Goal: Task Accomplishment & Management: Complete application form

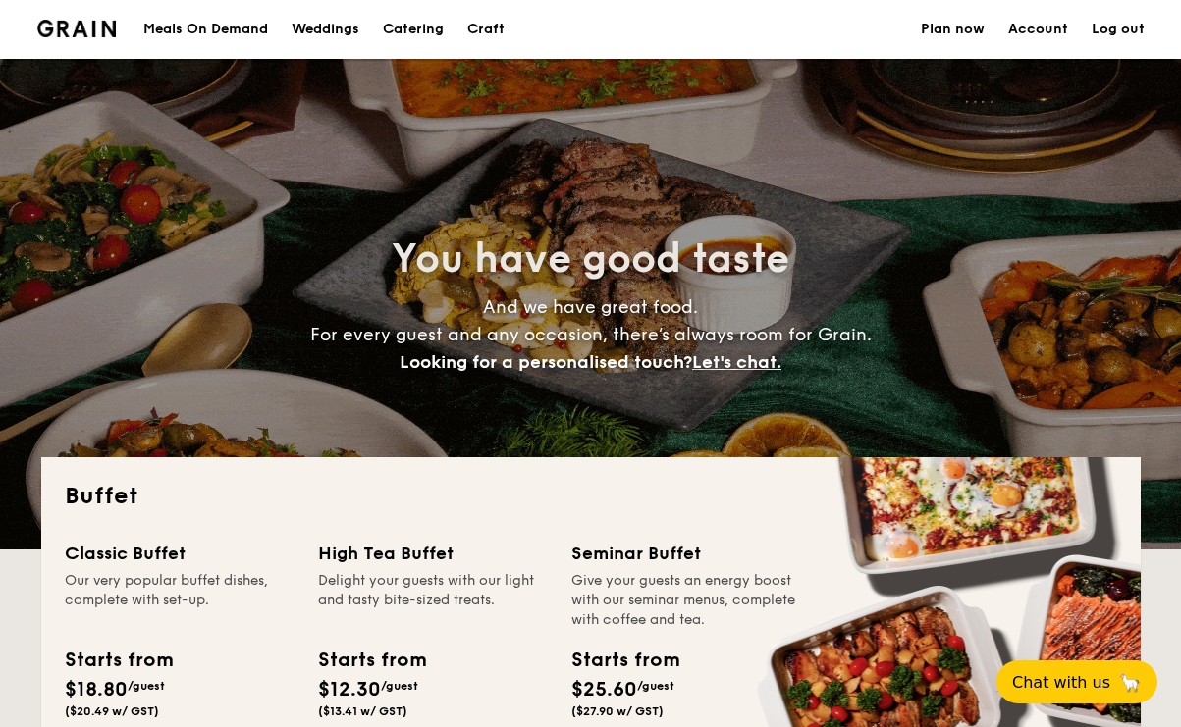
select select
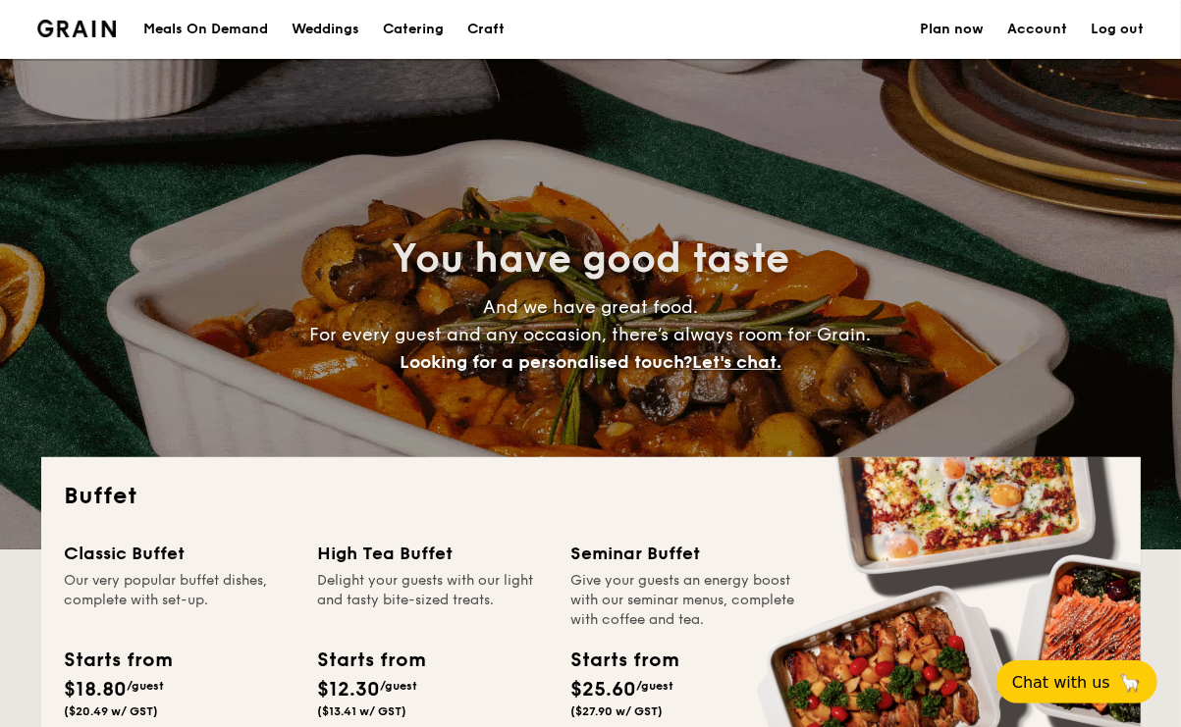
click at [201, 29] on div "Meals On Demand" at bounding box center [205, 29] width 125 height 59
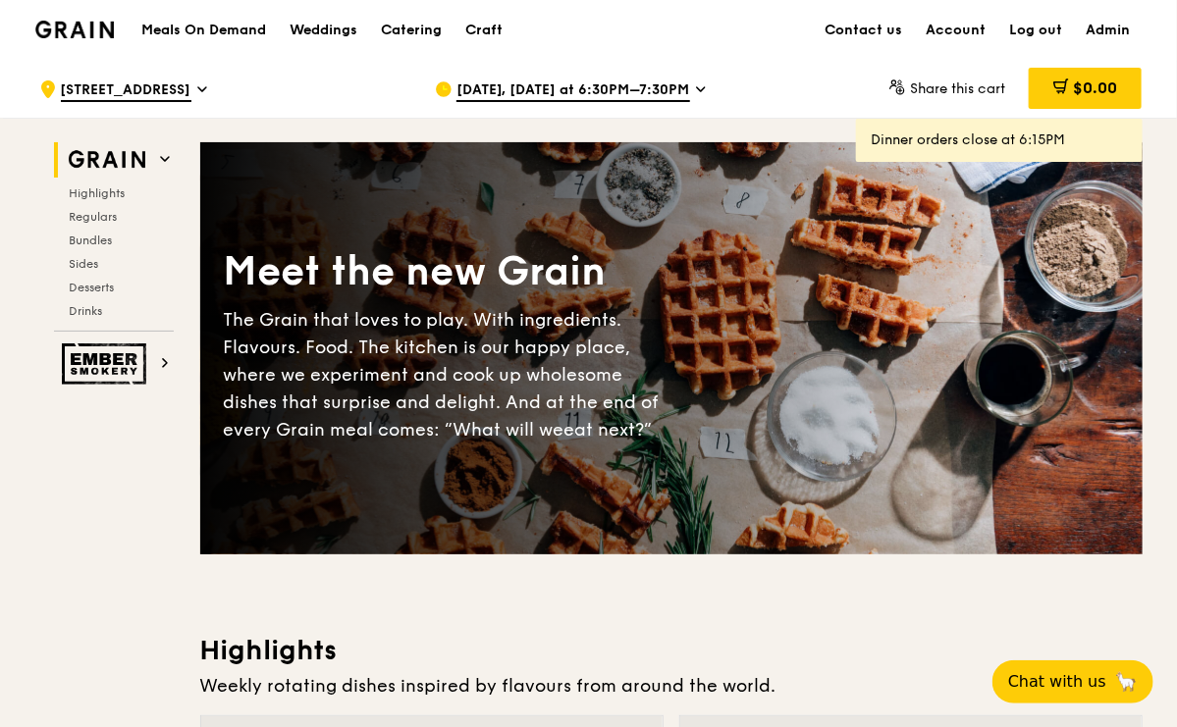
click at [143, 98] on span "512 Thomson Road" at bounding box center [126, 91] width 131 height 22
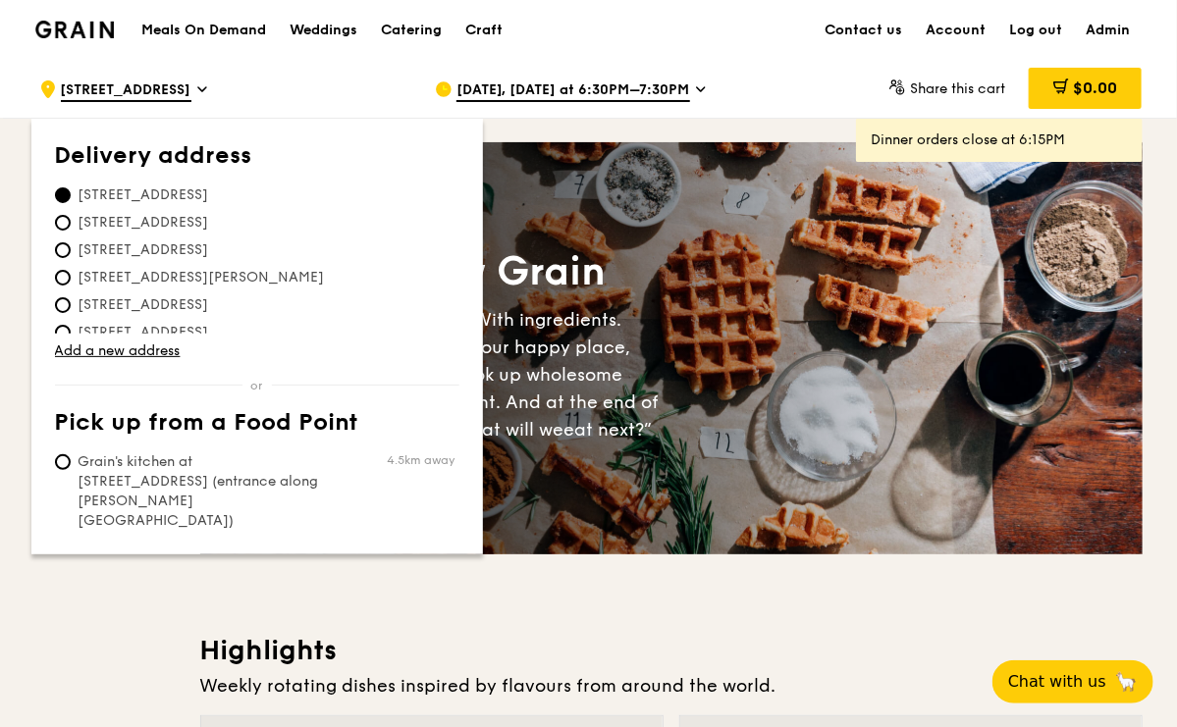
click at [539, 86] on span "Sep 10, Today at 6:30PM–7:30PM" at bounding box center [573, 91] width 234 height 22
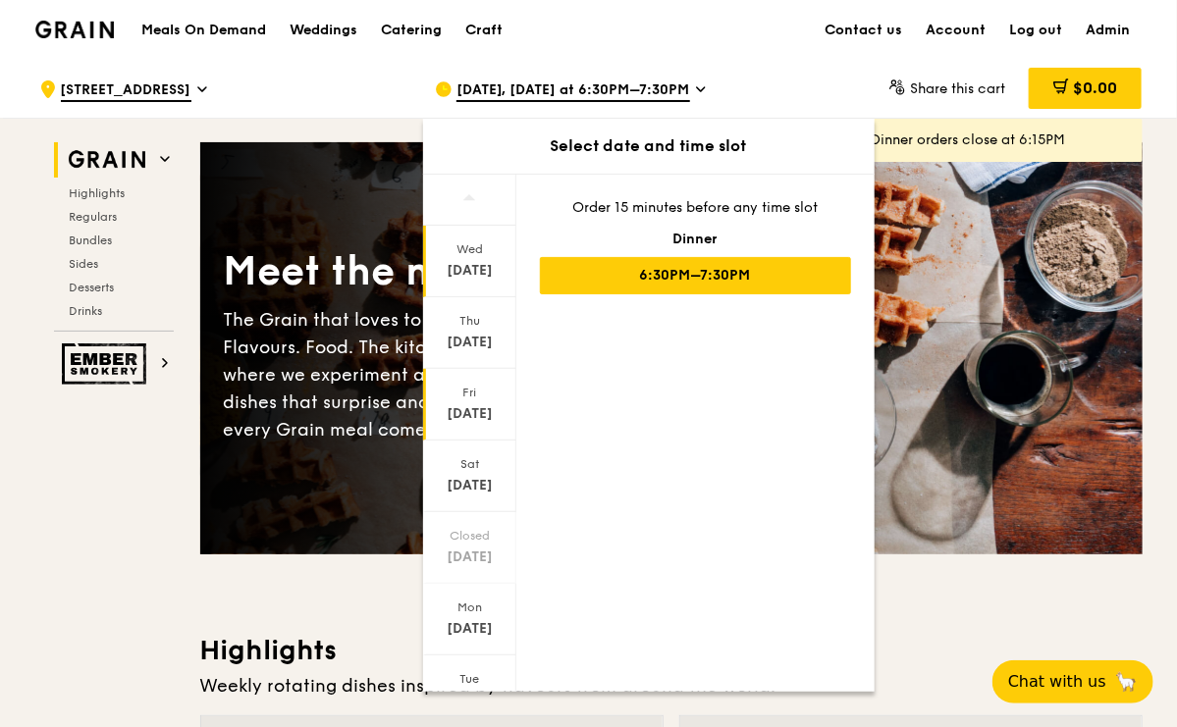
click at [461, 395] on div "Fri" at bounding box center [469, 393] width 87 height 16
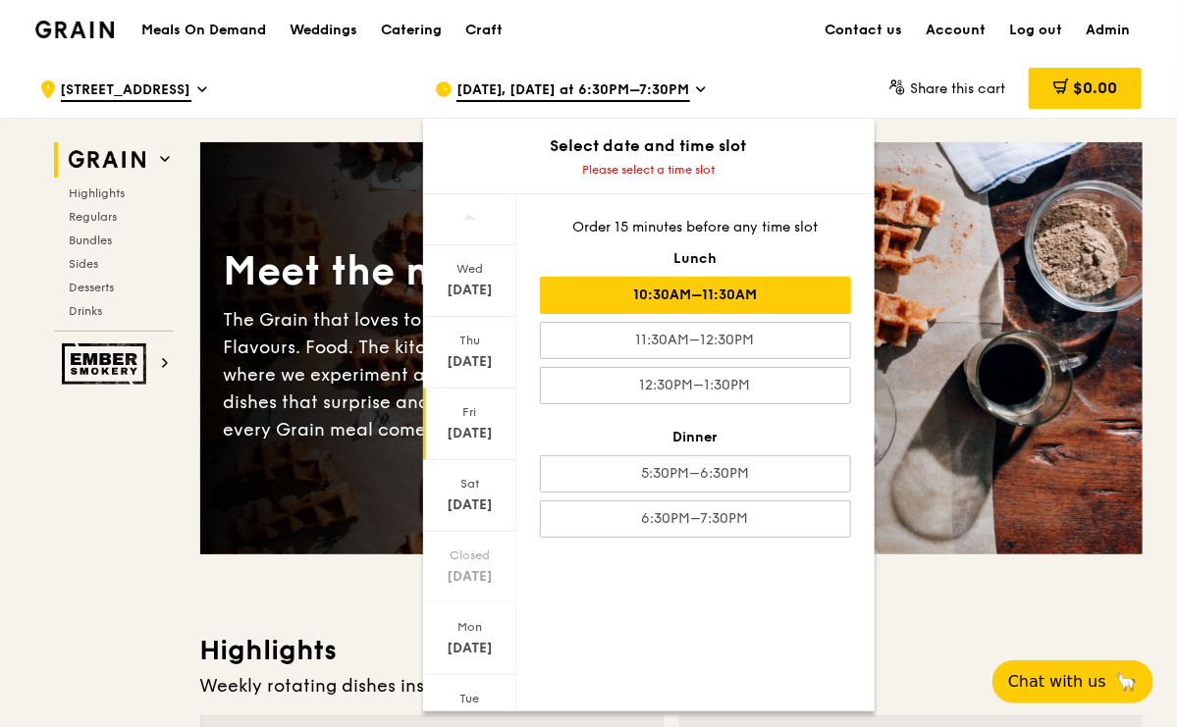
click at [608, 290] on div "10:30AM–11:30AM" at bounding box center [695, 295] width 311 height 37
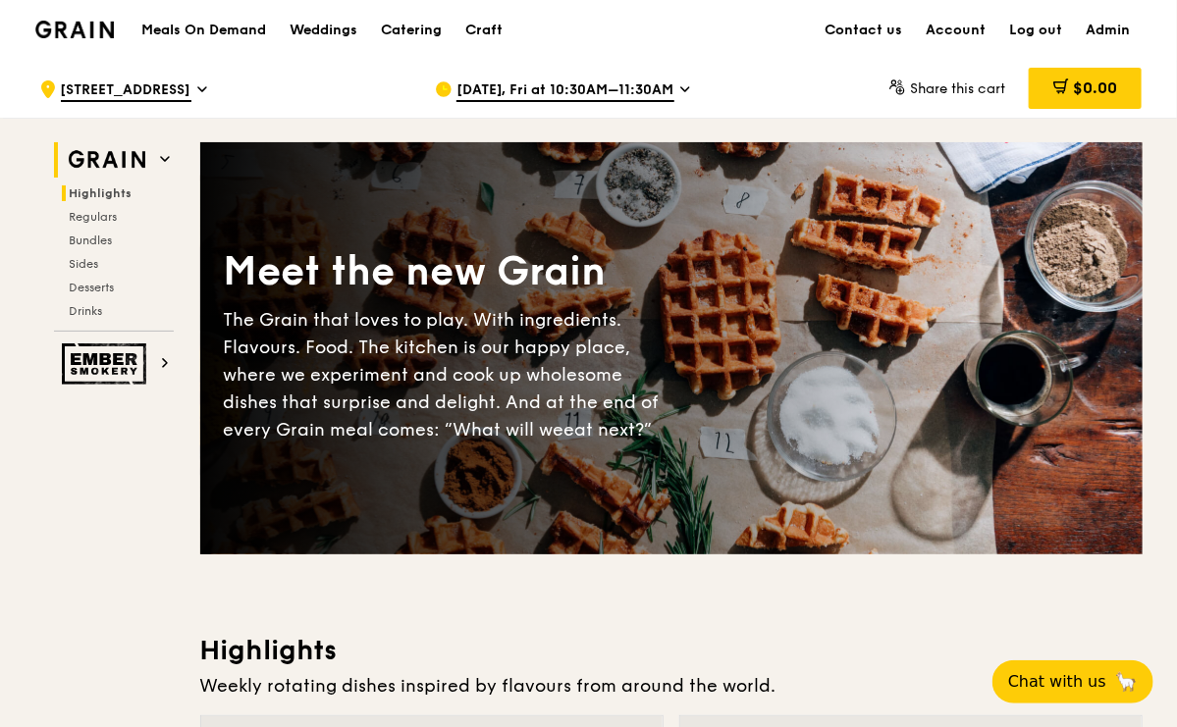
click at [110, 193] on span "Highlights" at bounding box center [101, 193] width 63 height 14
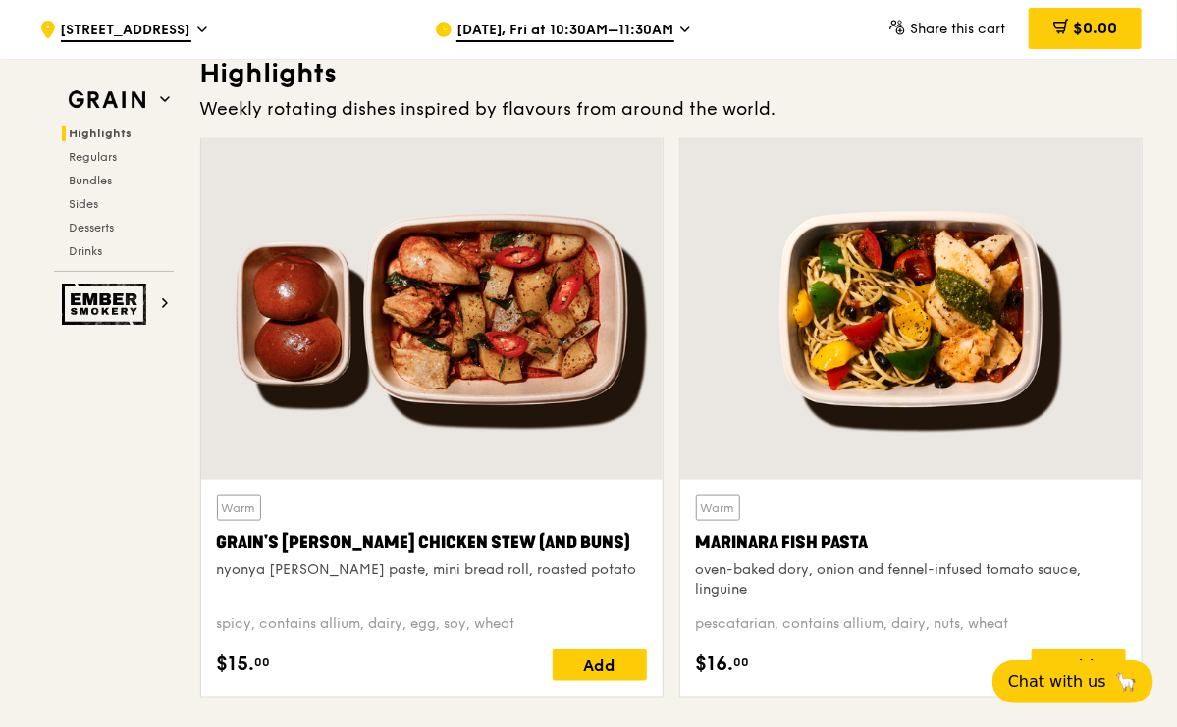
scroll to position [578, 0]
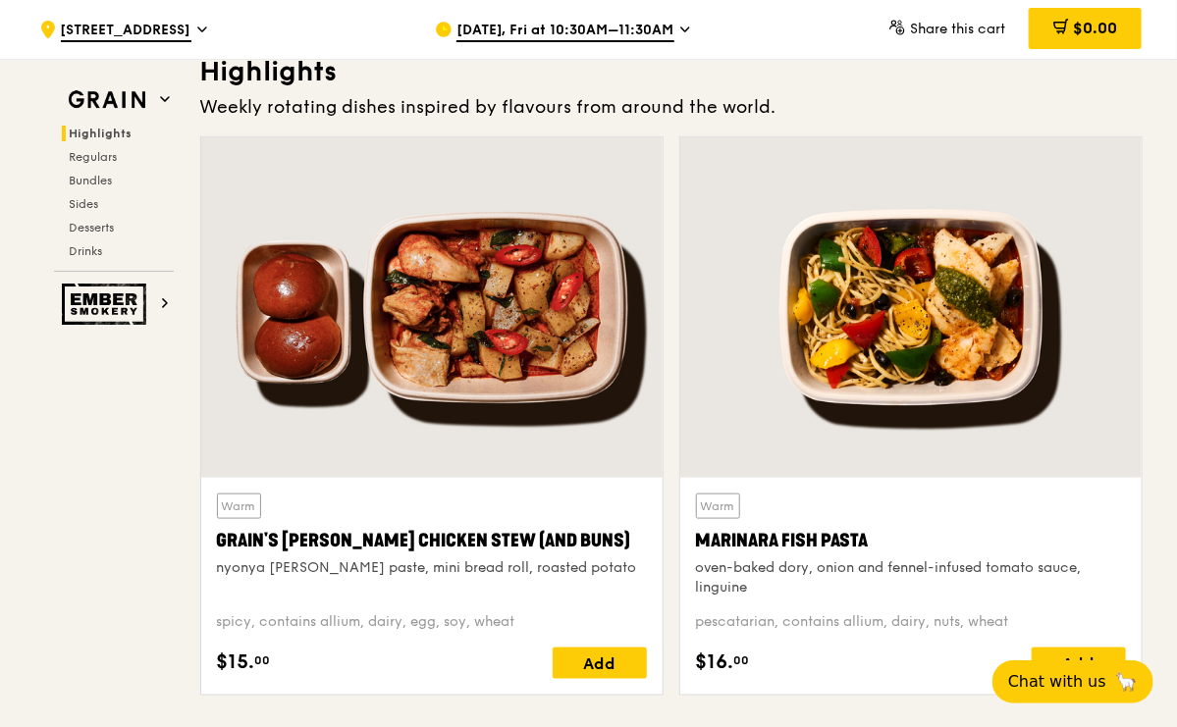
click at [805, 34] on div "Sep 12, Fri at 10:30AM–11:30AM" at bounding box center [617, 29] width 396 height 59
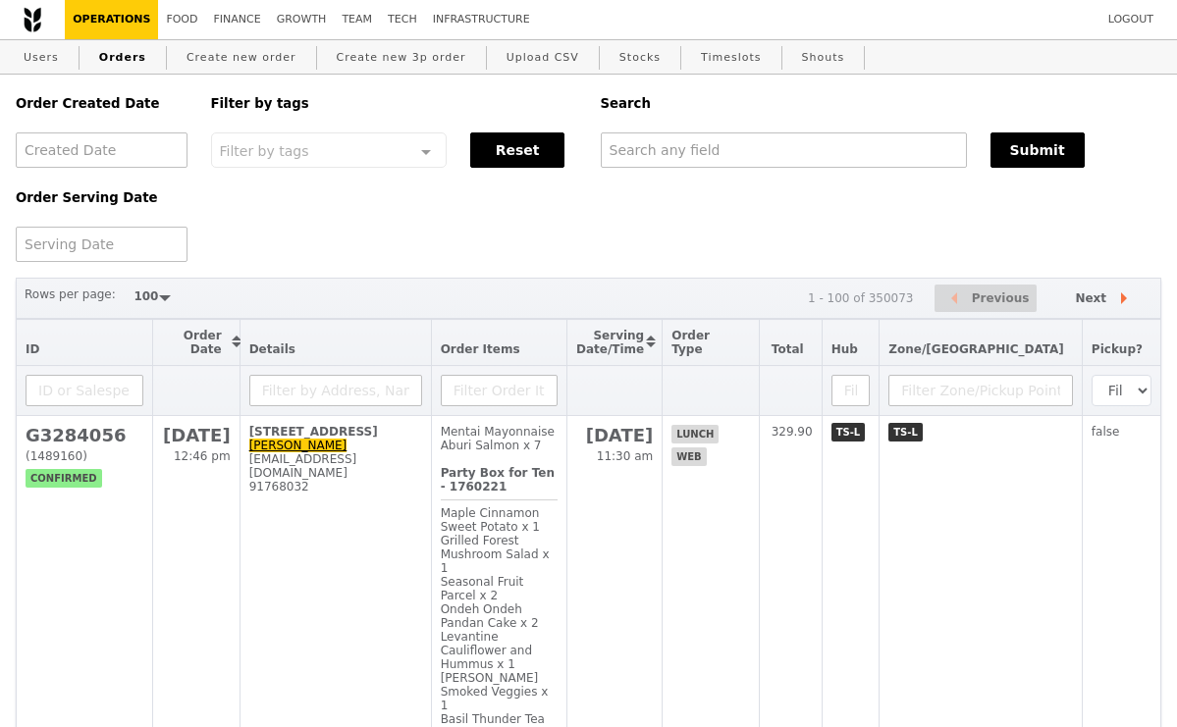
select select "100"
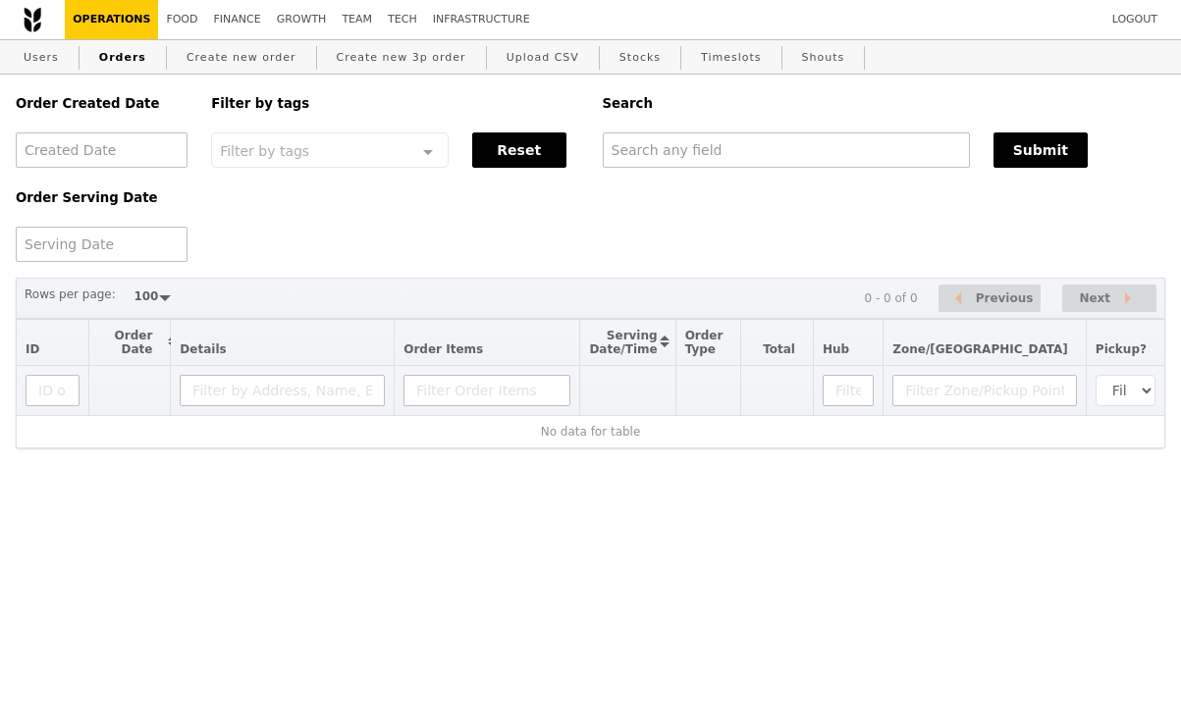
select select "100"
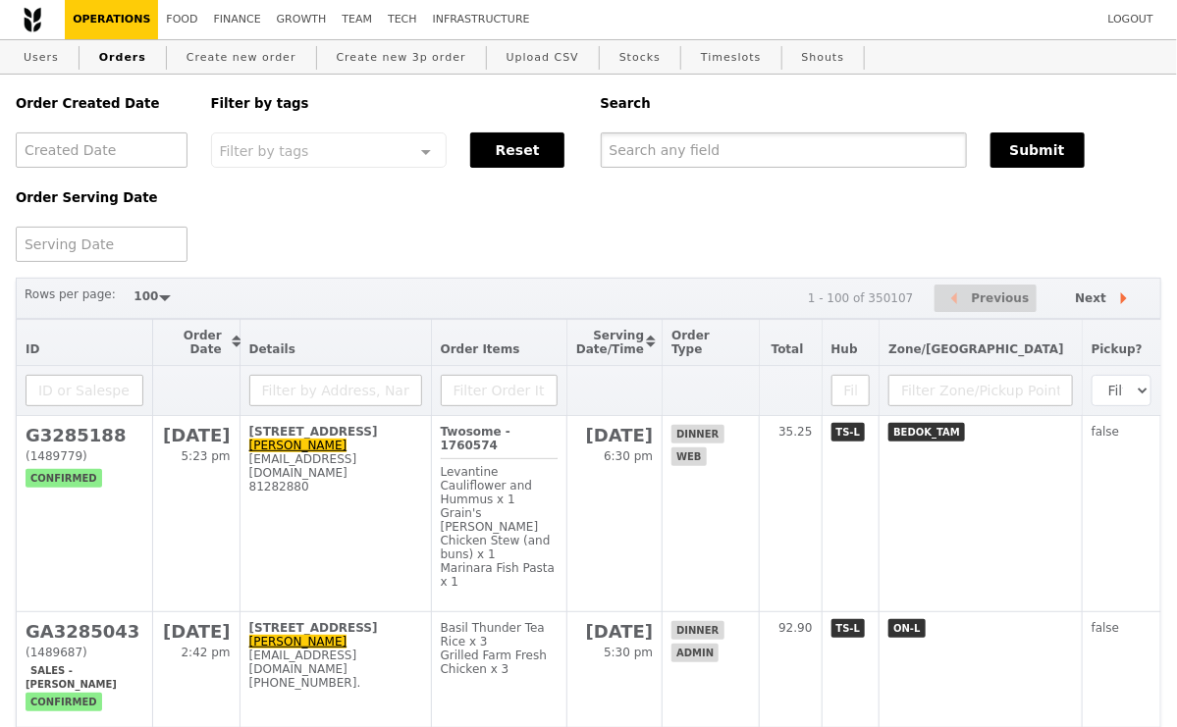
click at [666, 143] on input "text" at bounding box center [784, 150] width 366 height 35
paste input "[EMAIL_ADDRESS][DOMAIN_NAME]"
type input "[EMAIL_ADDRESS][DOMAIN_NAME]"
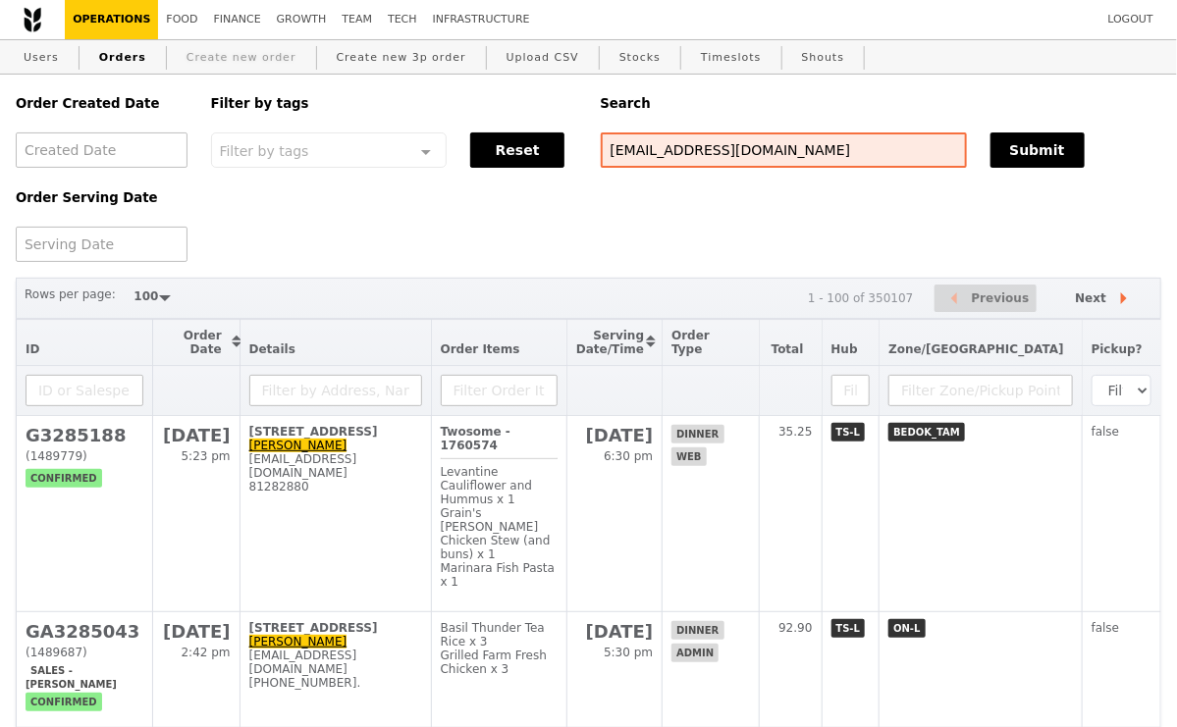
click at [248, 49] on link "Create new order" at bounding box center [242, 57] width 126 height 35
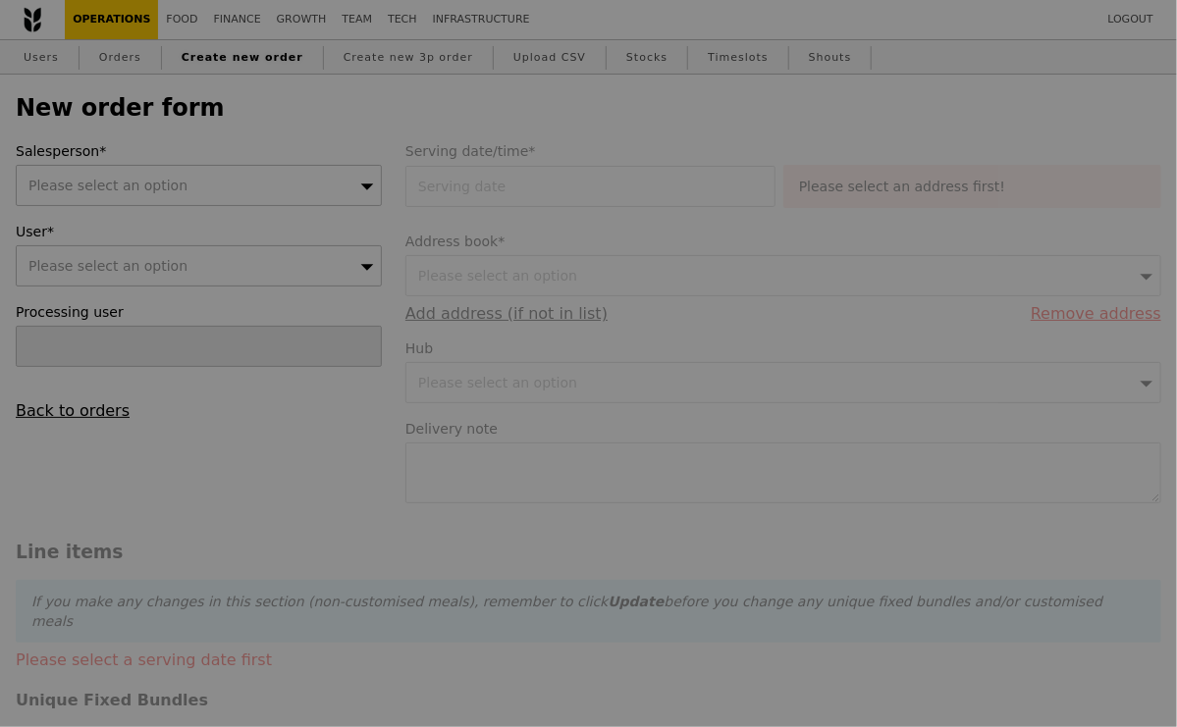
type input "Confirm"
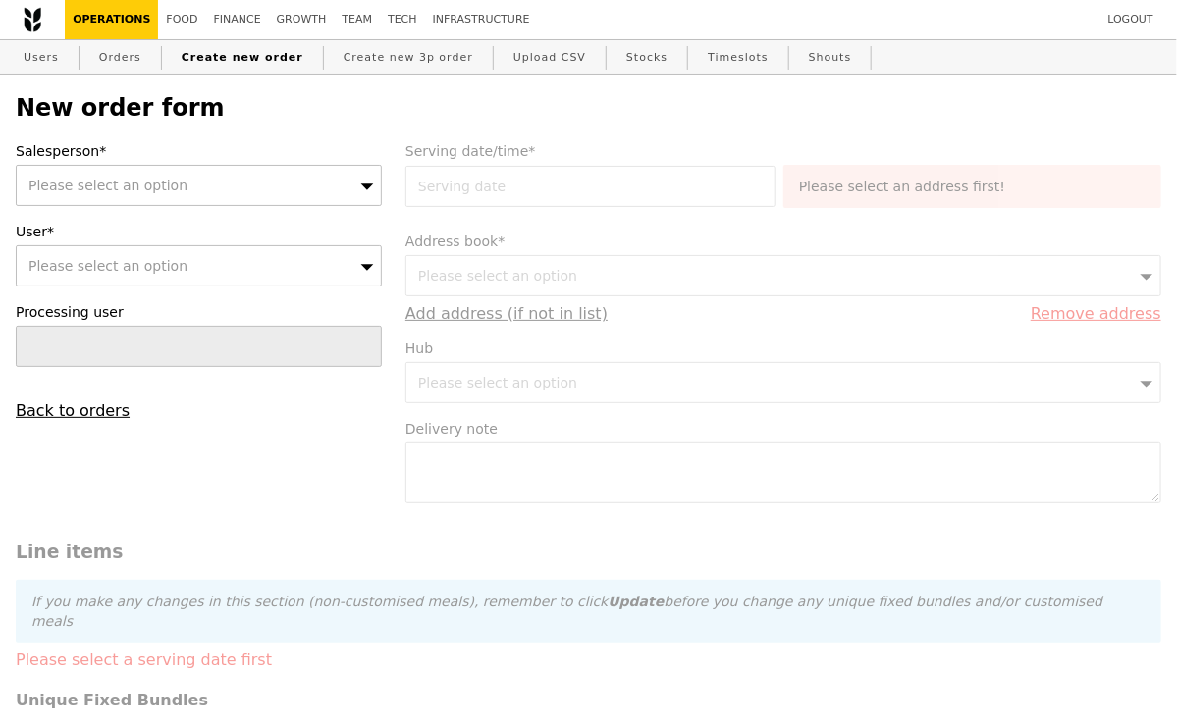
click at [142, 264] on span "Please select an option" at bounding box center [107, 266] width 159 height 16
type input "[EMAIL_ADDRESS][DOMAIN_NAME]"
type input "Confirm"
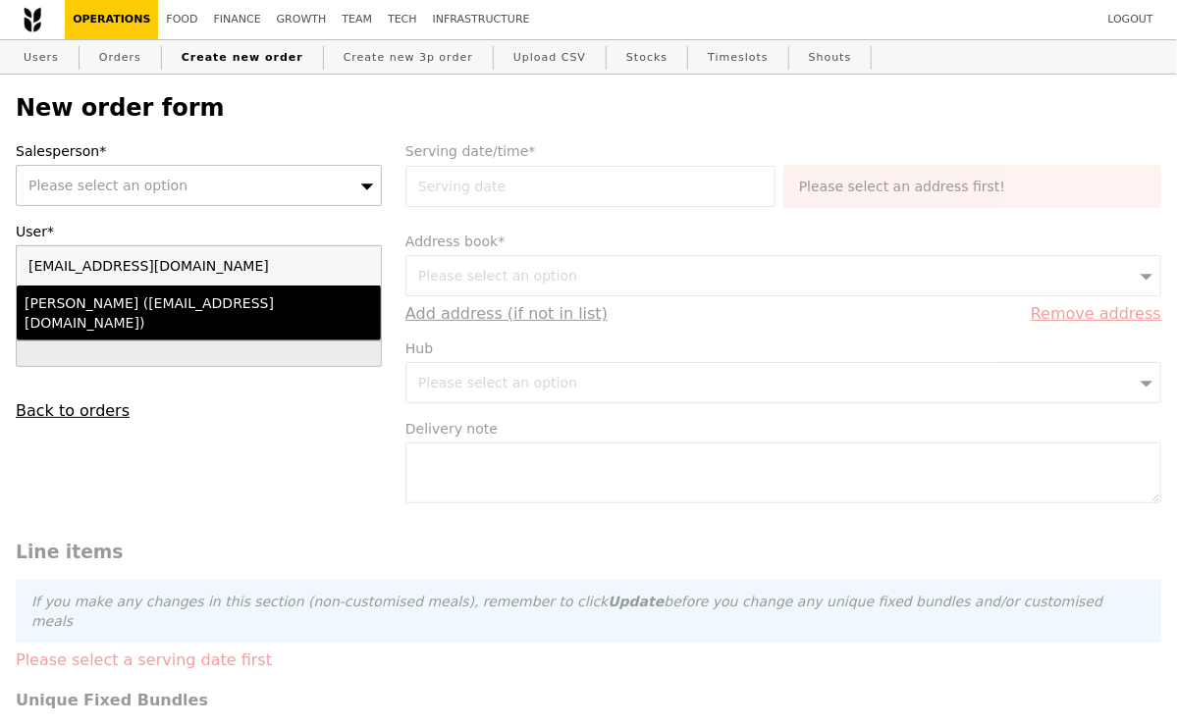
type input "[EMAIL_ADDRESS][DOMAIN_NAME]"
click at [136, 308] on div "[PERSON_NAME] ([EMAIL_ADDRESS][DOMAIN_NAME])" at bounding box center [155, 312] width 261 height 39
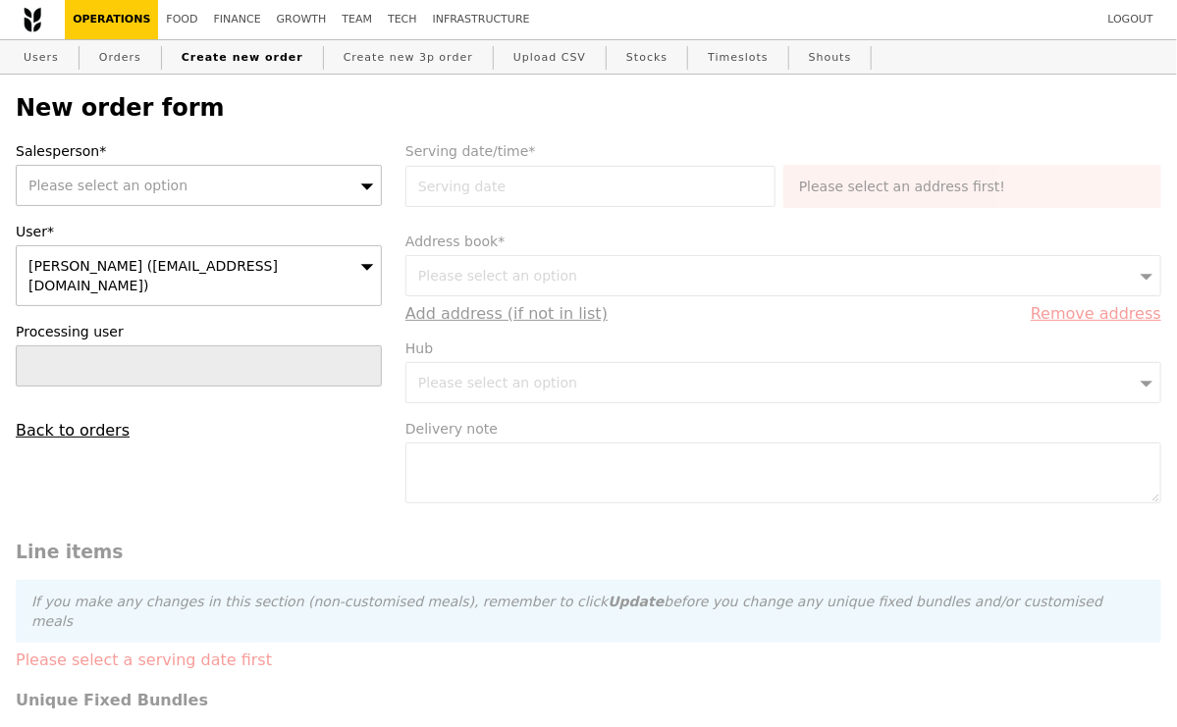
click at [137, 190] on span "Please select an option" at bounding box center [107, 186] width 159 height 16
type input "mei"
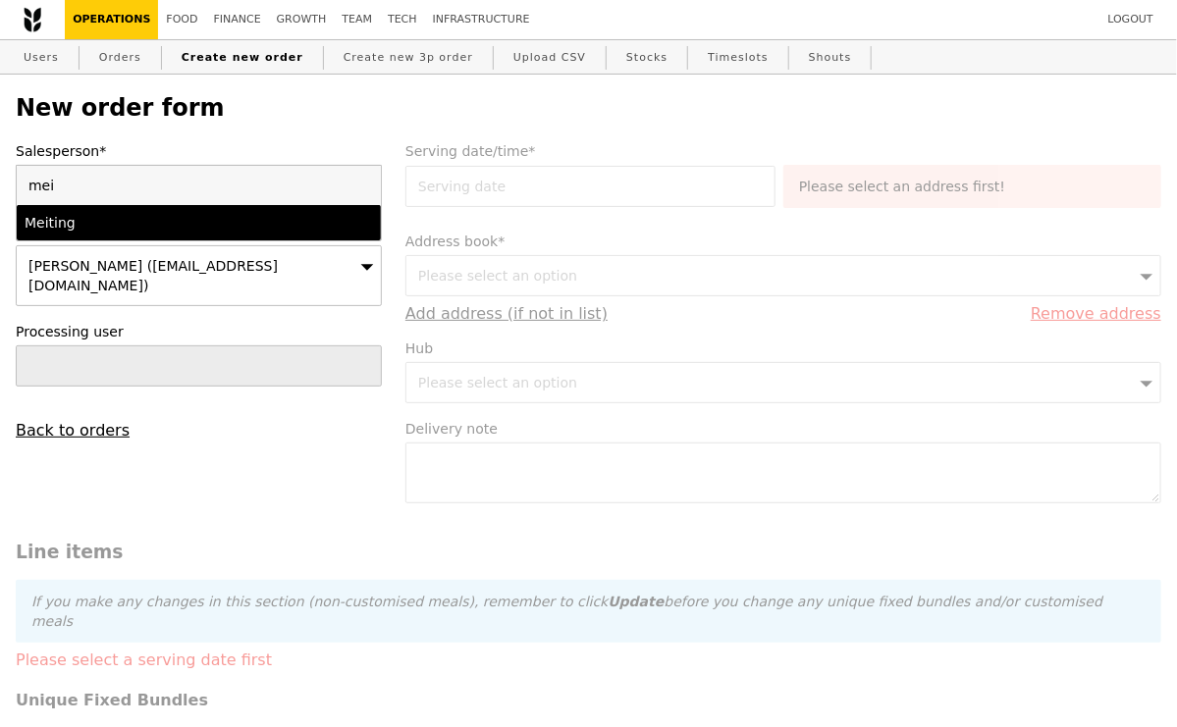
click at [122, 223] on div "Meiting" at bounding box center [155, 223] width 261 height 20
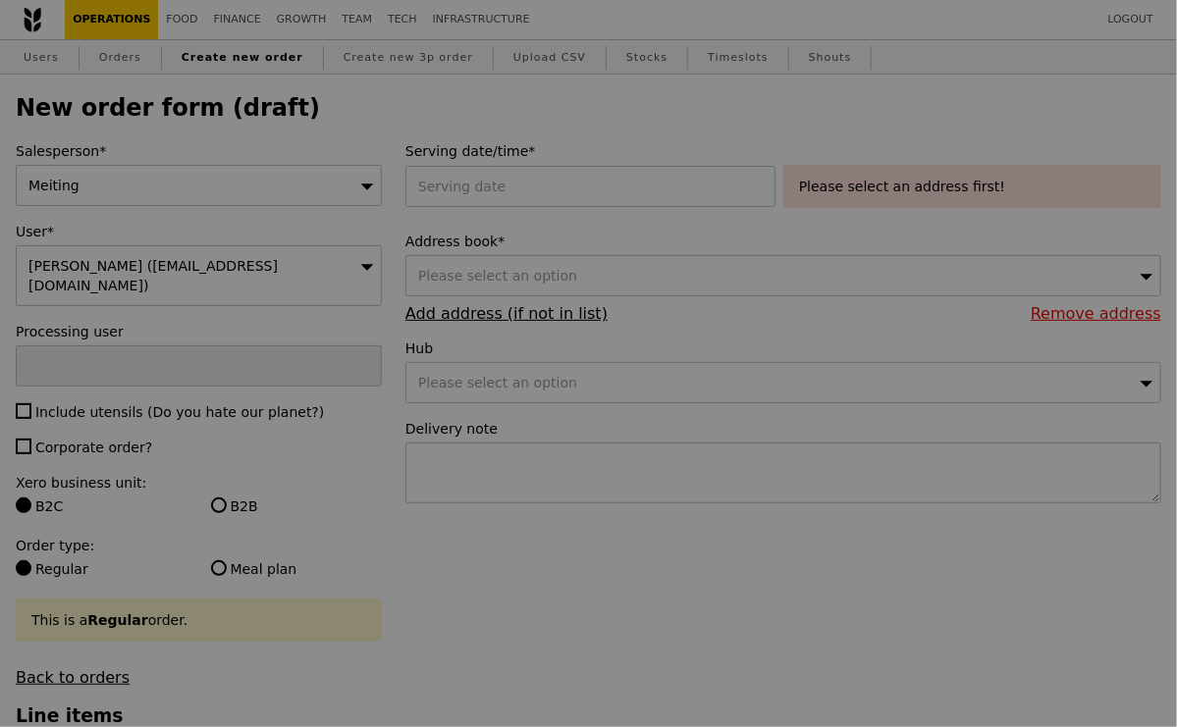
type input "Confirm"
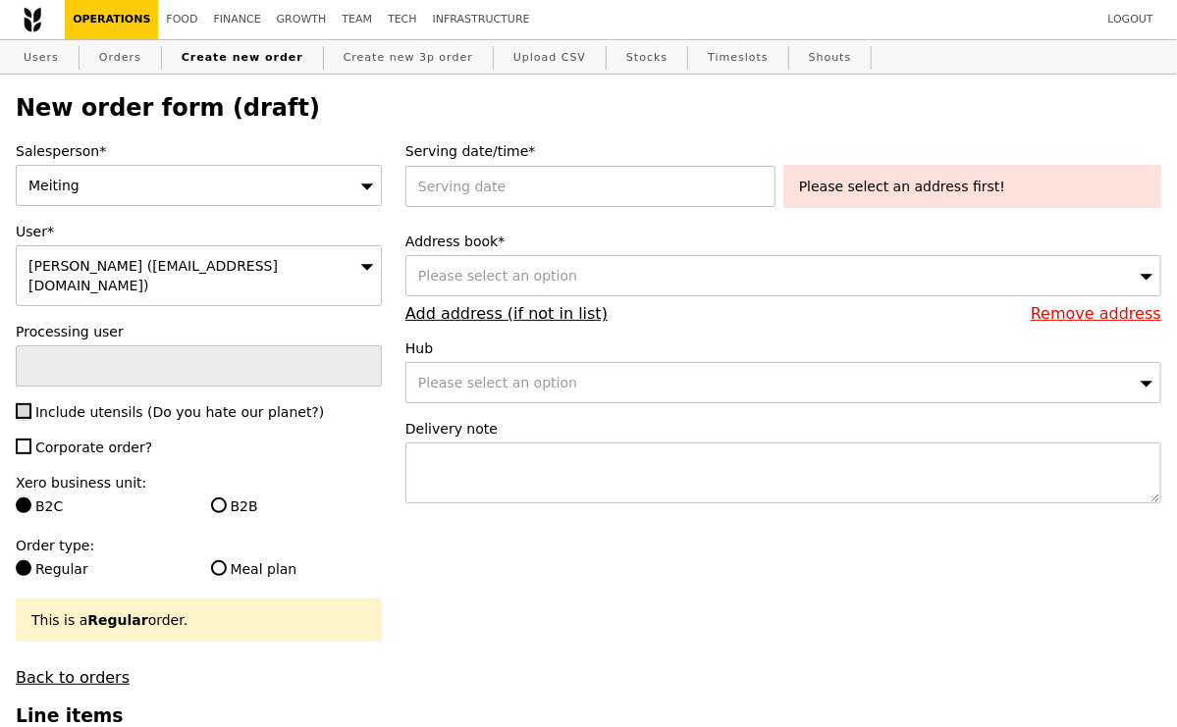
click at [22, 403] on input "Include utensils (Do you hate our planet?)" at bounding box center [24, 411] width 16 height 16
checkbox input "true"
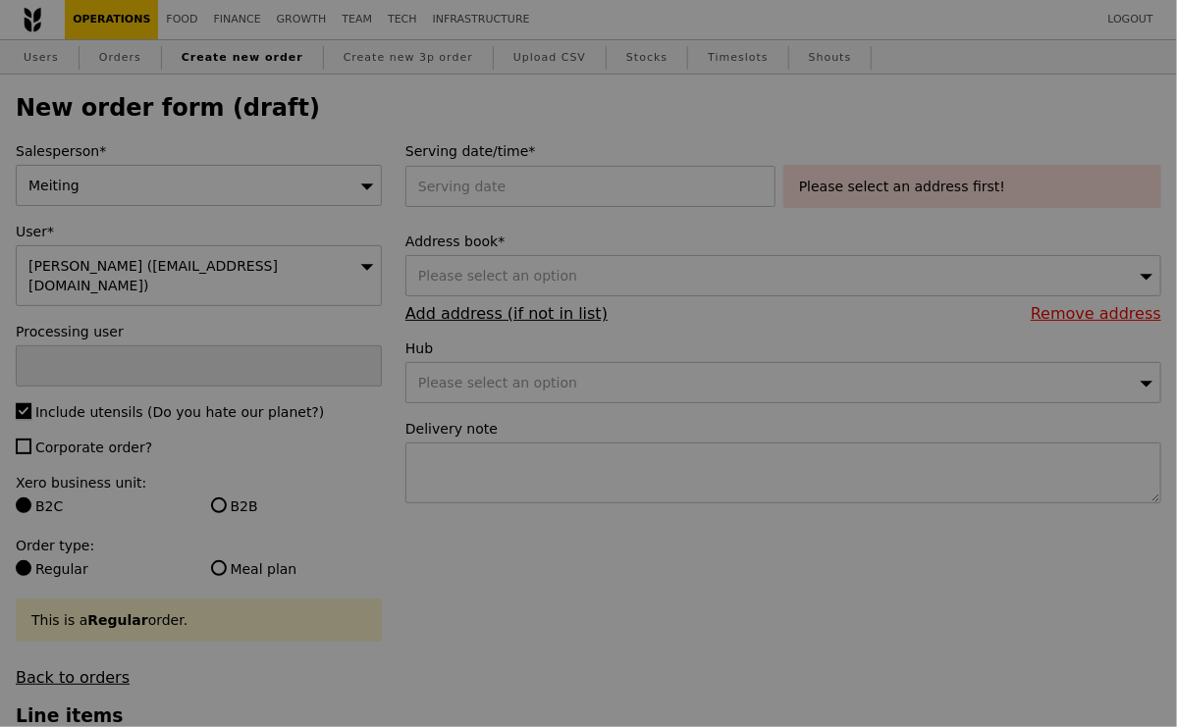
type input "Confirm"
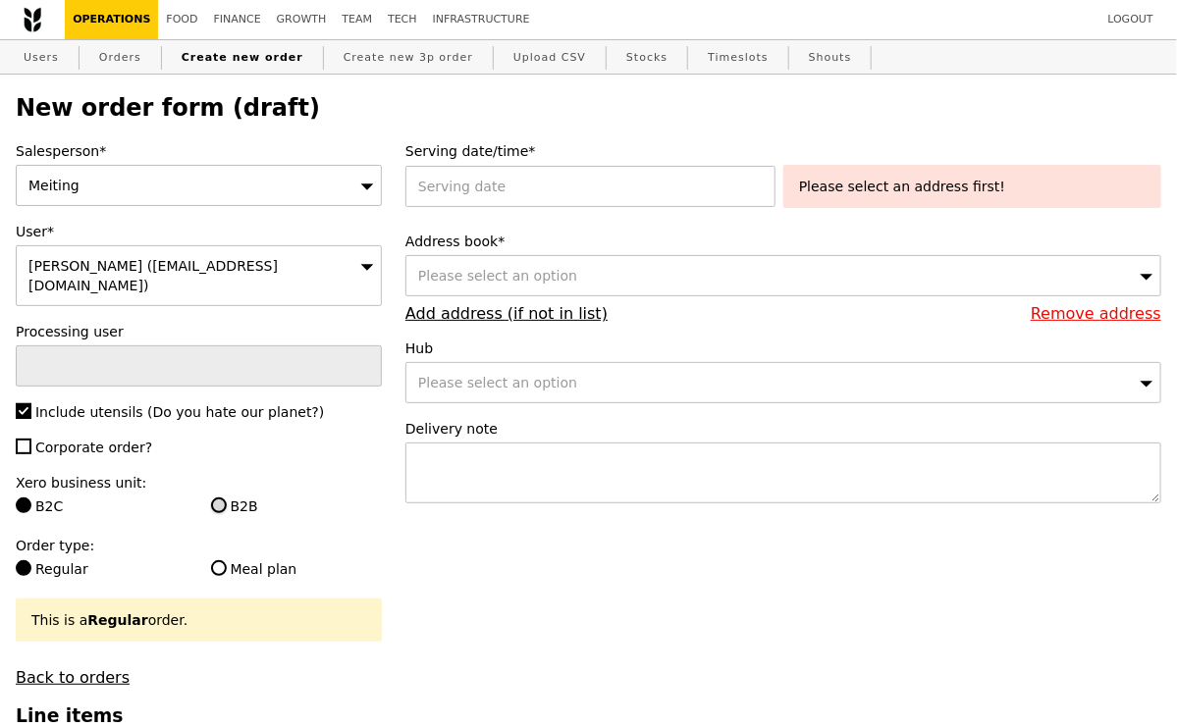
click at [221, 498] on input "B2B" at bounding box center [219, 506] width 16 height 16
radio input "true"
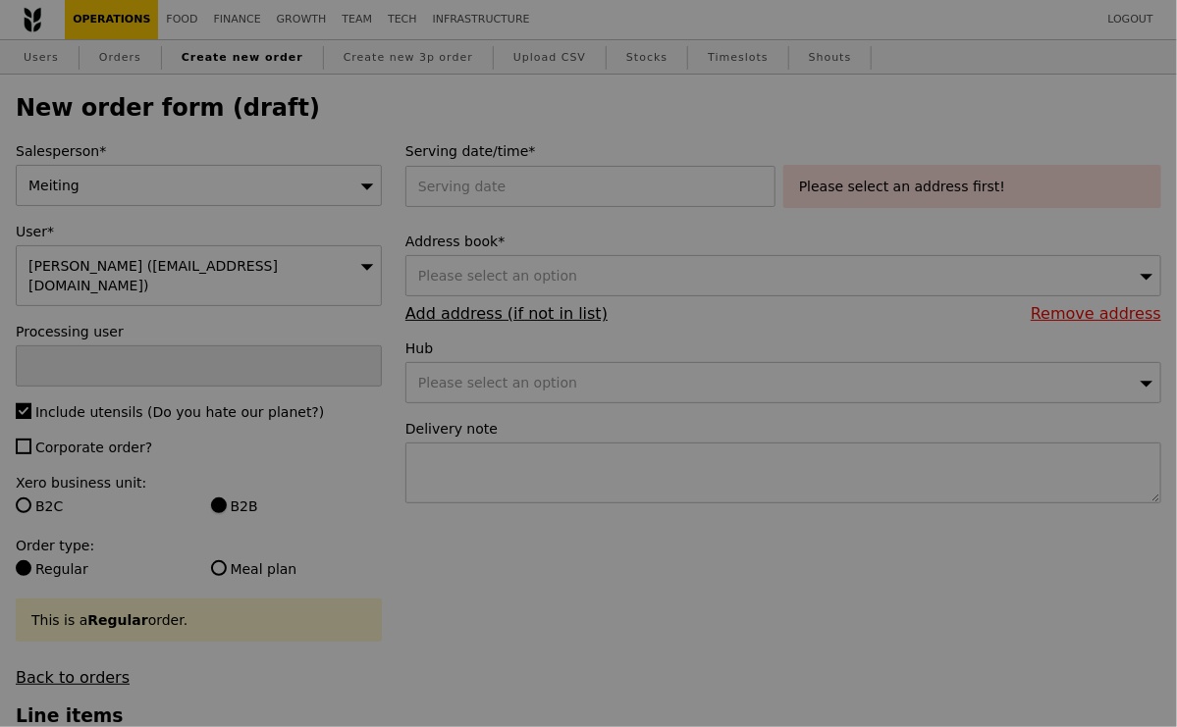
type input "Confirm"
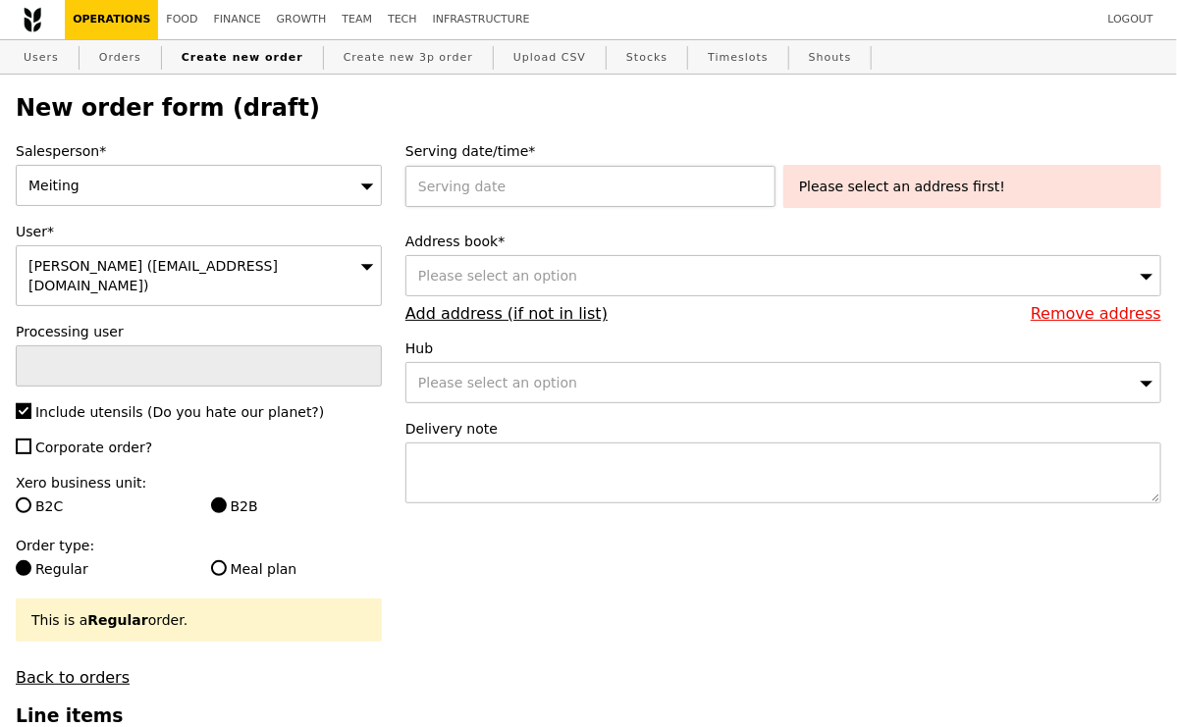
click at [483, 185] on div at bounding box center [594, 186] width 378 height 41
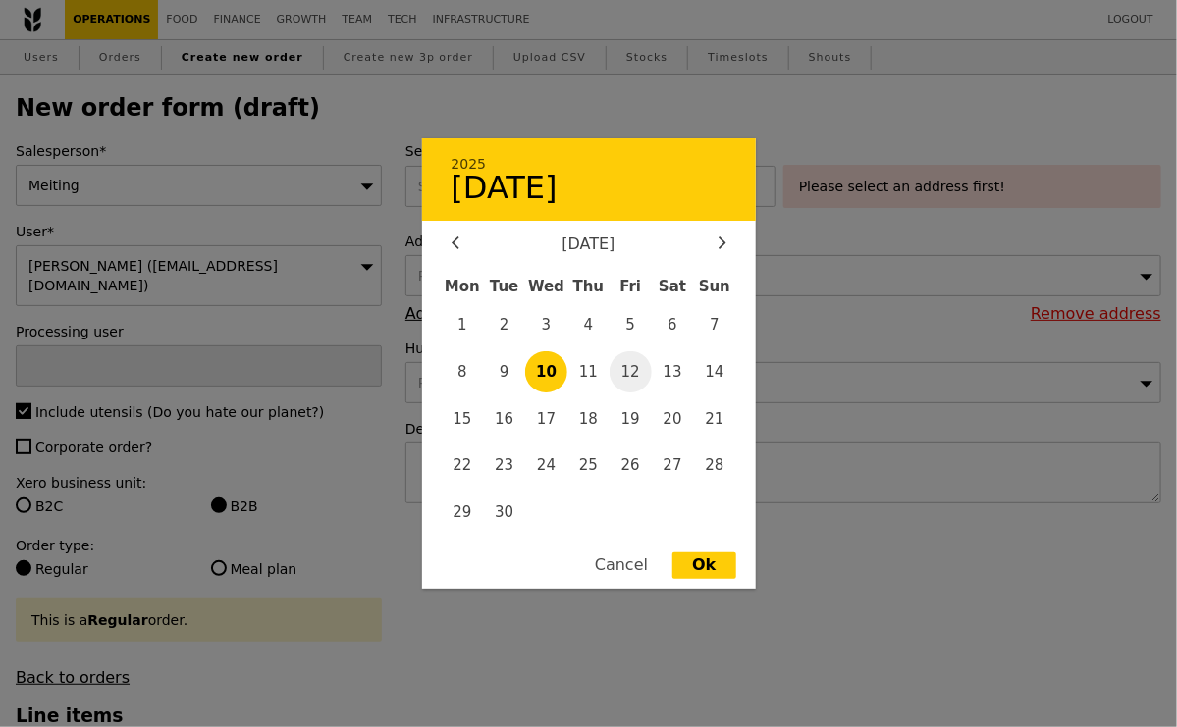
click at [633, 369] on span "12" at bounding box center [631, 372] width 42 height 42
type input "[DATE]"
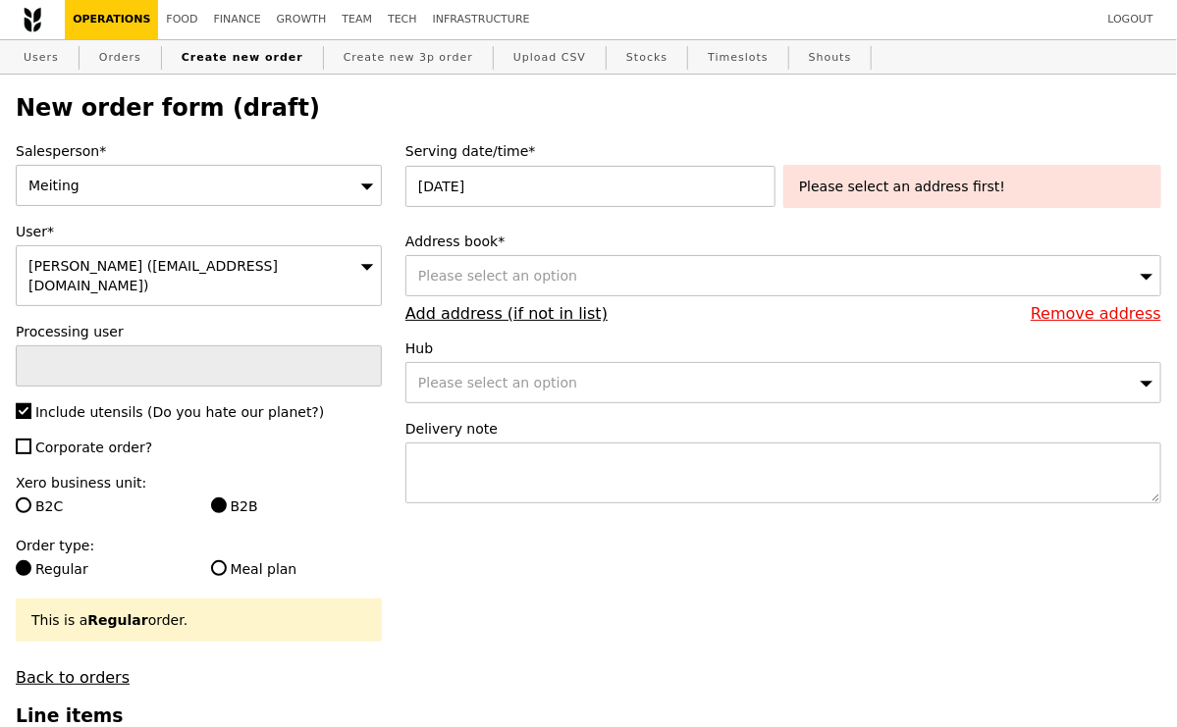
click at [692, 283] on div "Please select an option" at bounding box center [783, 275] width 756 height 41
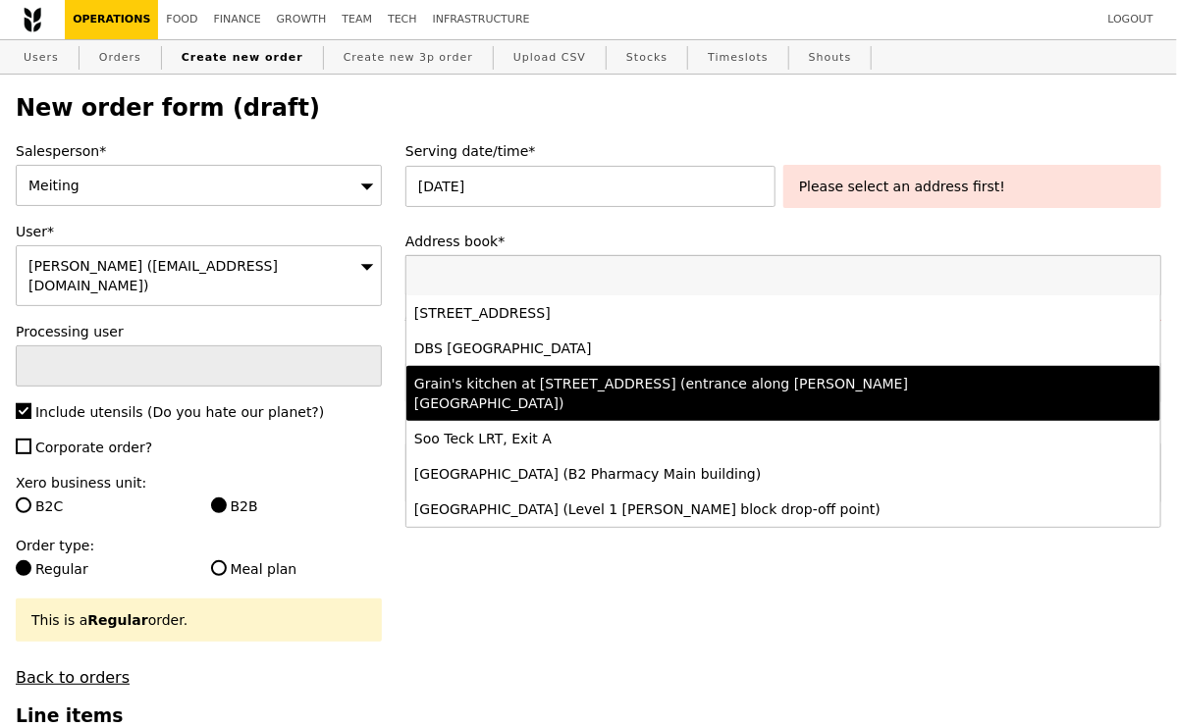
click at [588, 386] on div "Grain's kitchen at [STREET_ADDRESS] (entrance along [PERSON_NAME][GEOGRAPHIC_DA…" at bounding box center [691, 393] width 554 height 39
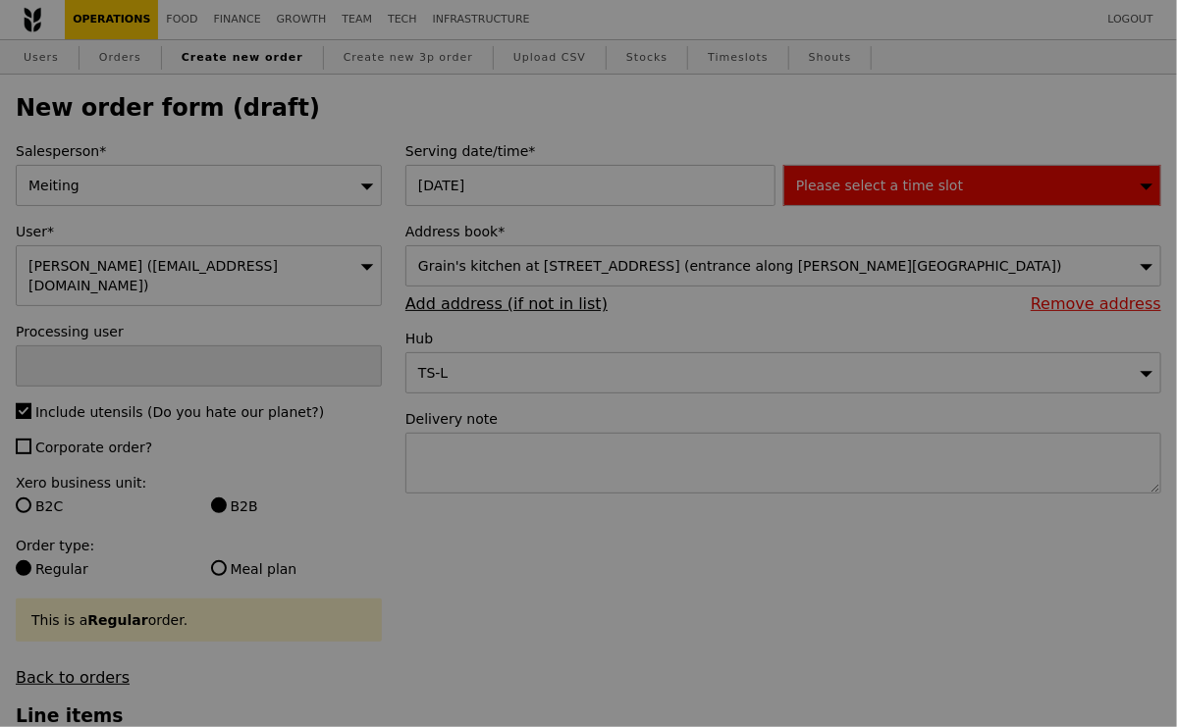
type input "Confirm"
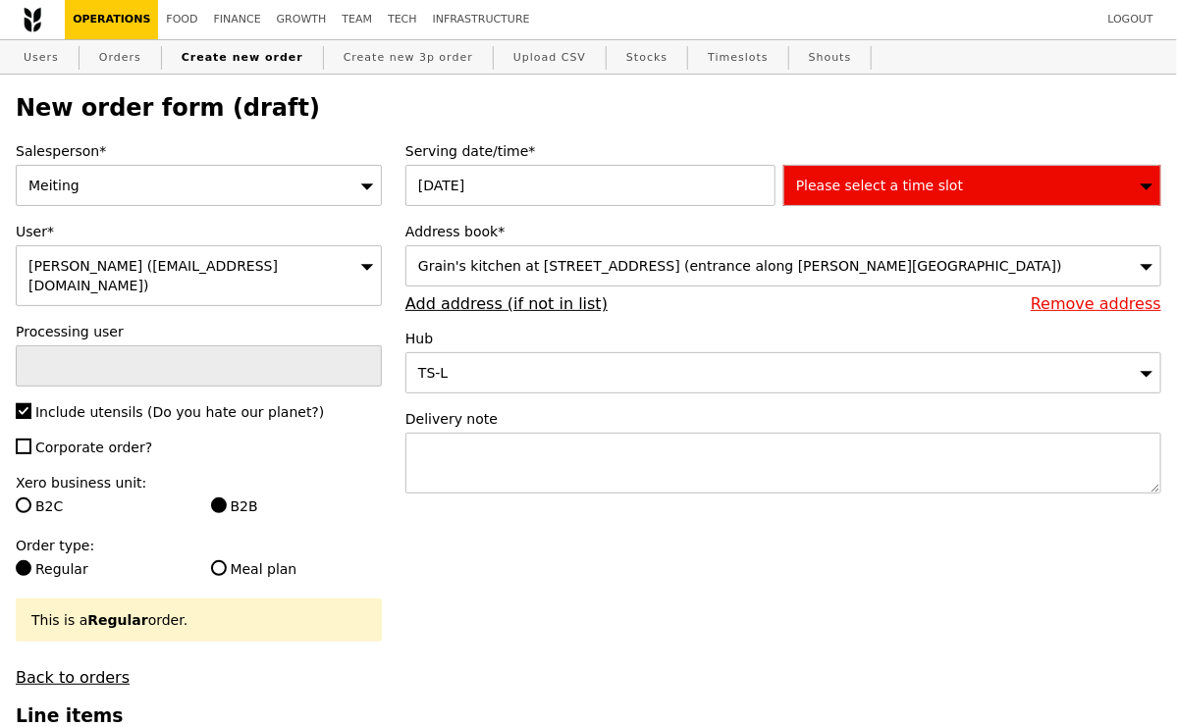
click at [840, 187] on span "Please select a time slot" at bounding box center [879, 186] width 167 height 16
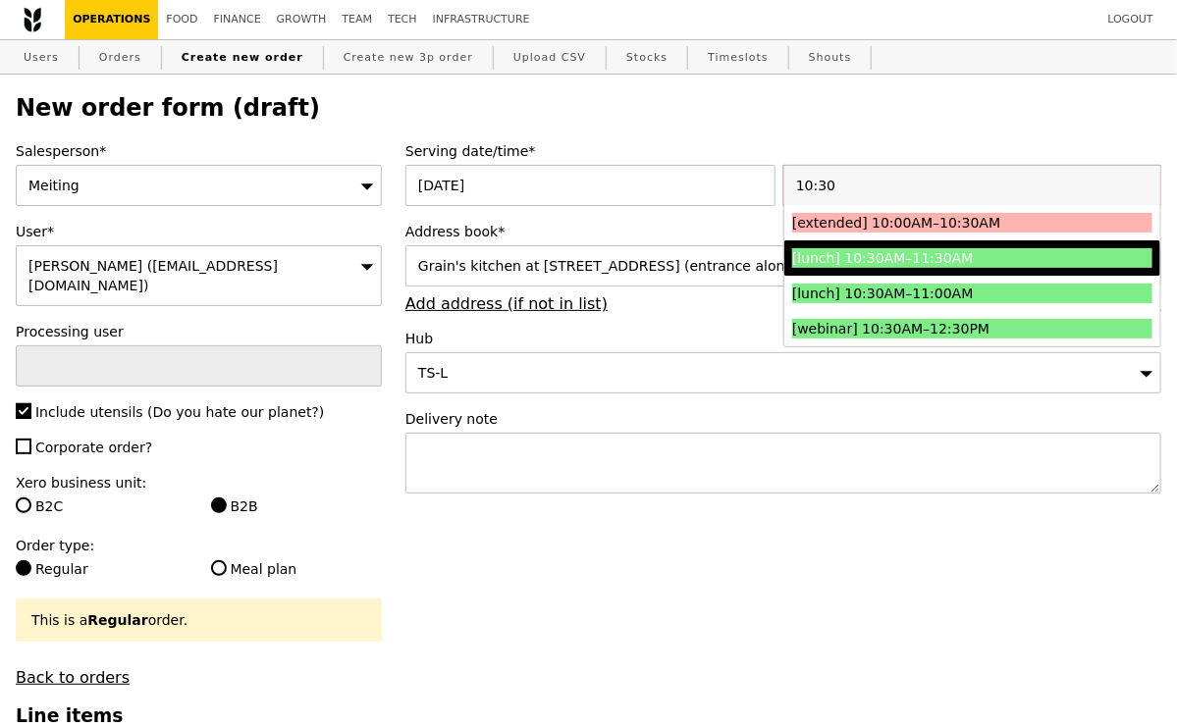
type input "10:30"
click at [938, 257] on div "[lunch] 10:30AM–11:30AM" at bounding box center [927, 258] width 270 height 20
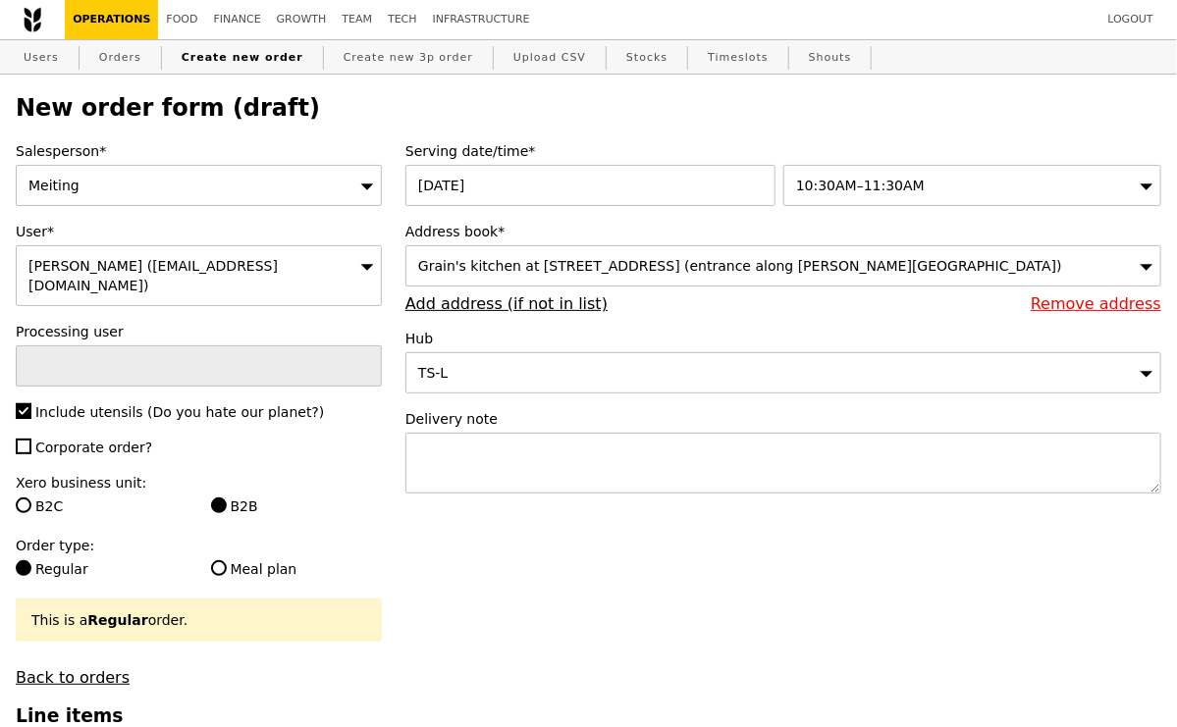
type input "Confirm"
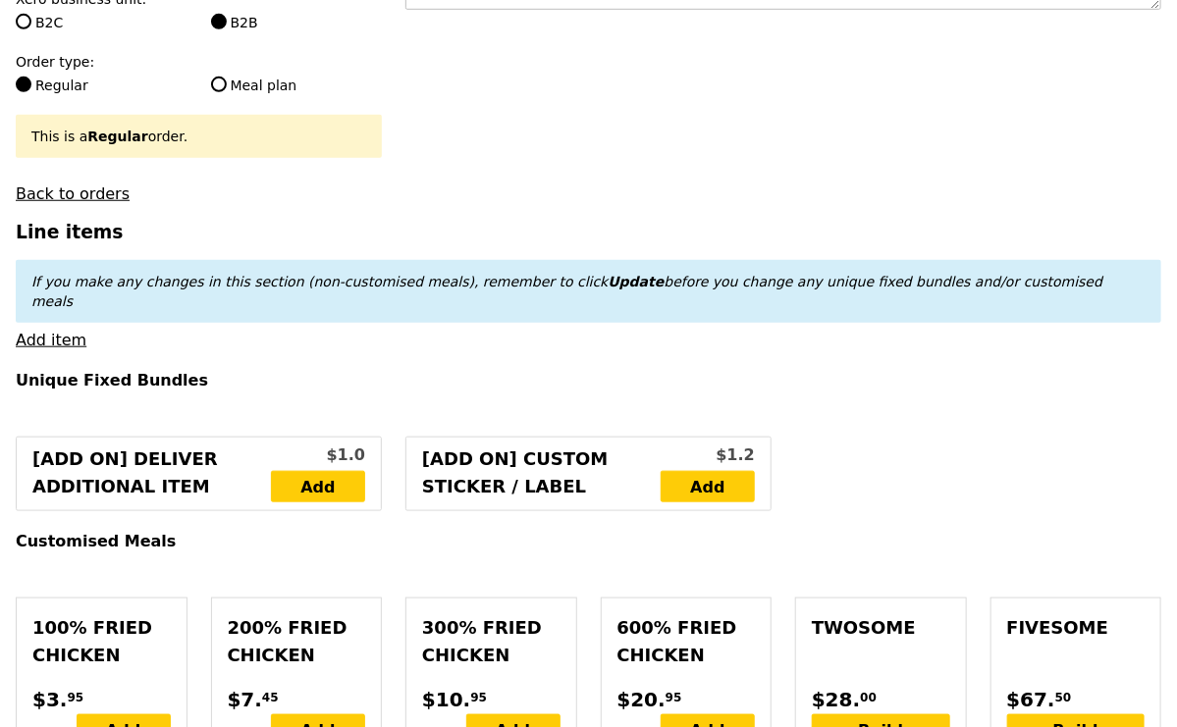
scroll to position [510, 0]
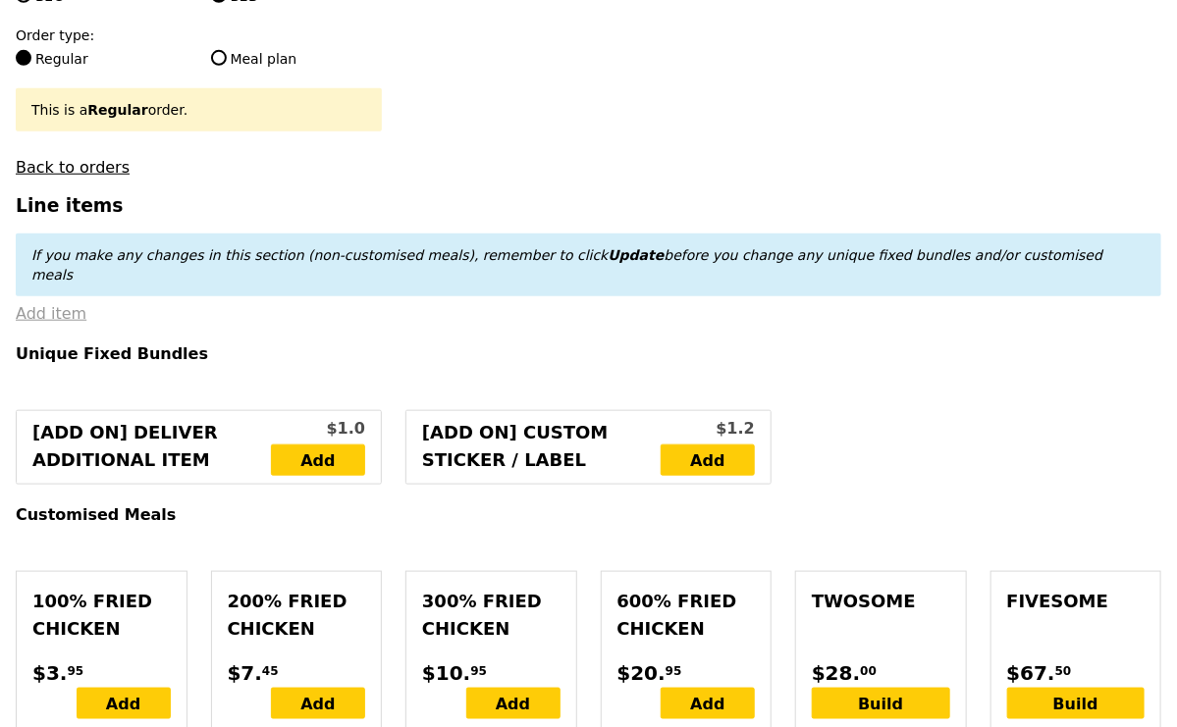
click at [60, 304] on link "Add item" at bounding box center [51, 313] width 71 height 19
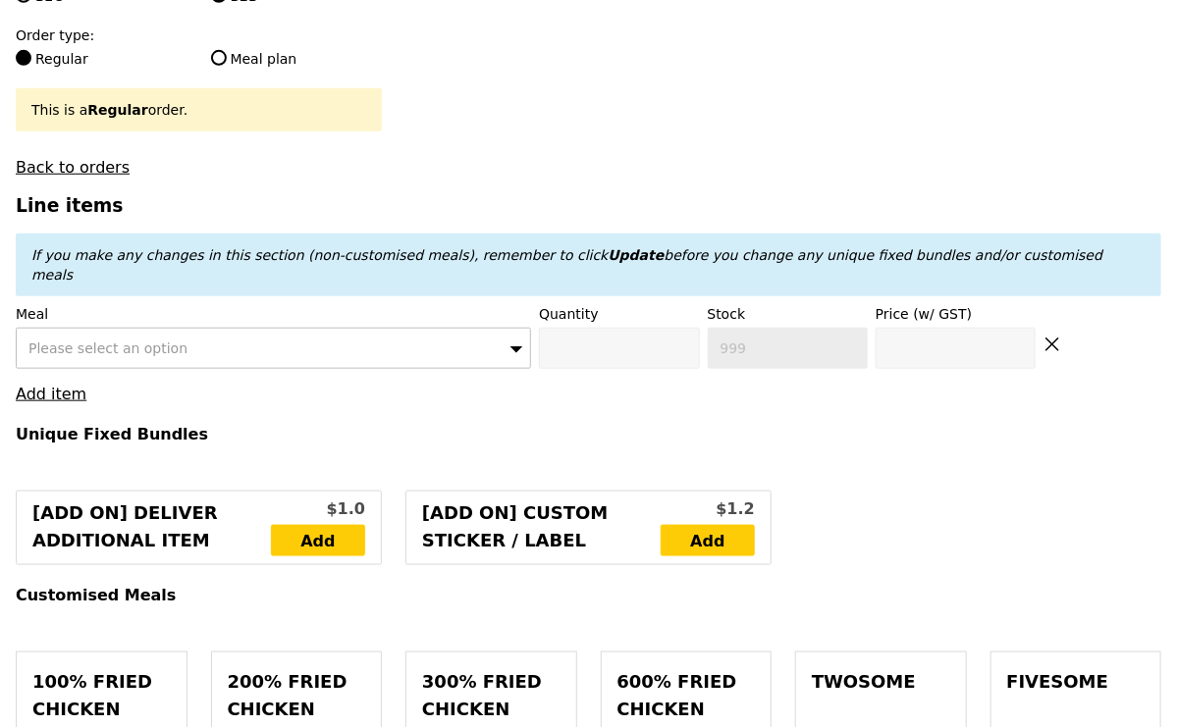
click at [73, 341] on span "Please select an option" at bounding box center [107, 349] width 159 height 16
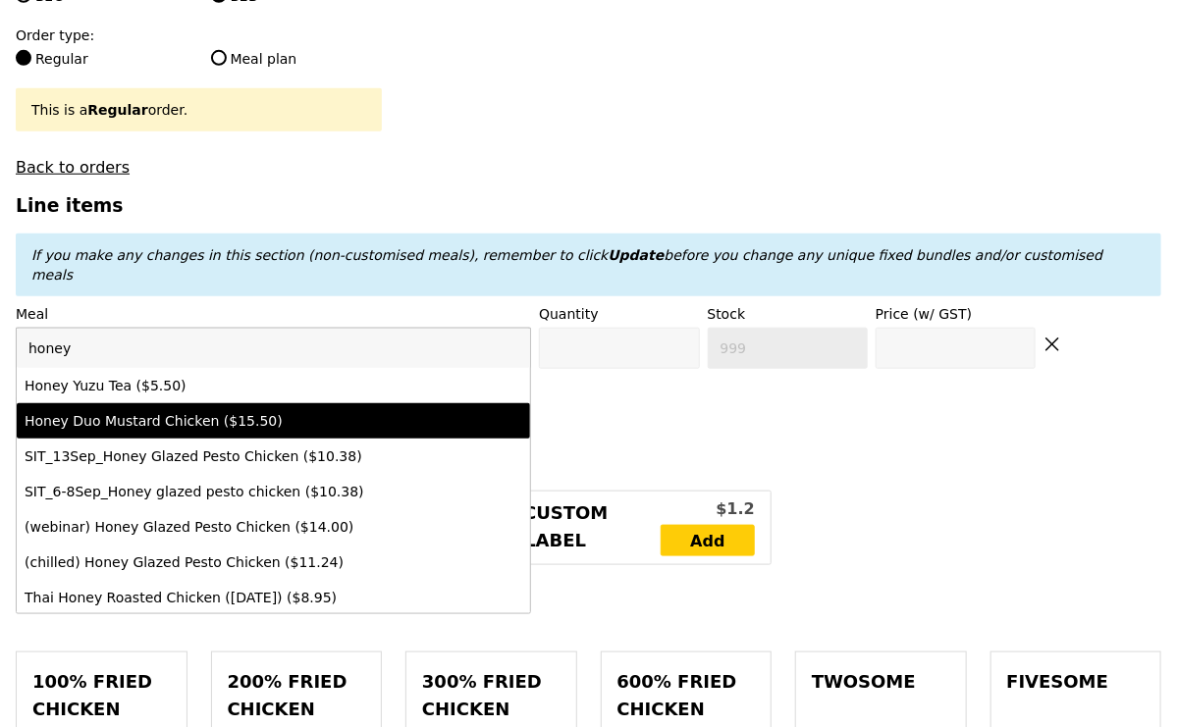
type input "honey"
click at [130, 403] on li "Honey Duo Mustard Chicken ($15.50)" at bounding box center [273, 420] width 513 height 35
type input "Confirm anyway"
type input "0"
type input "75"
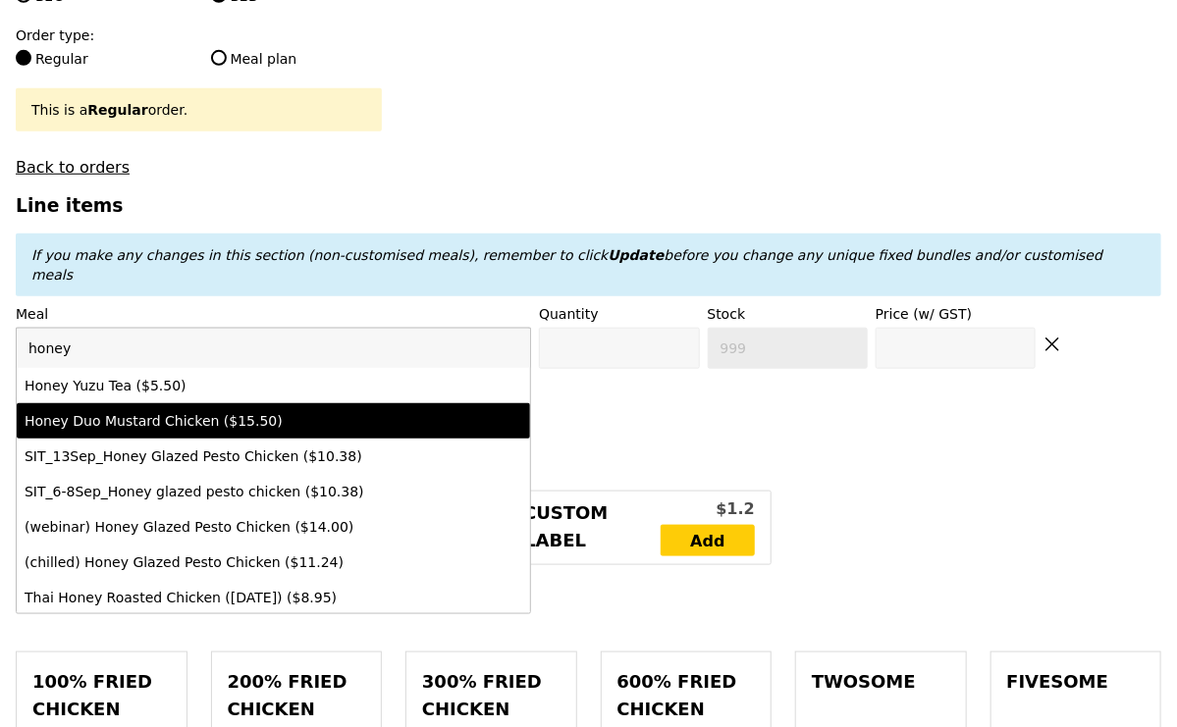
type input "15.5"
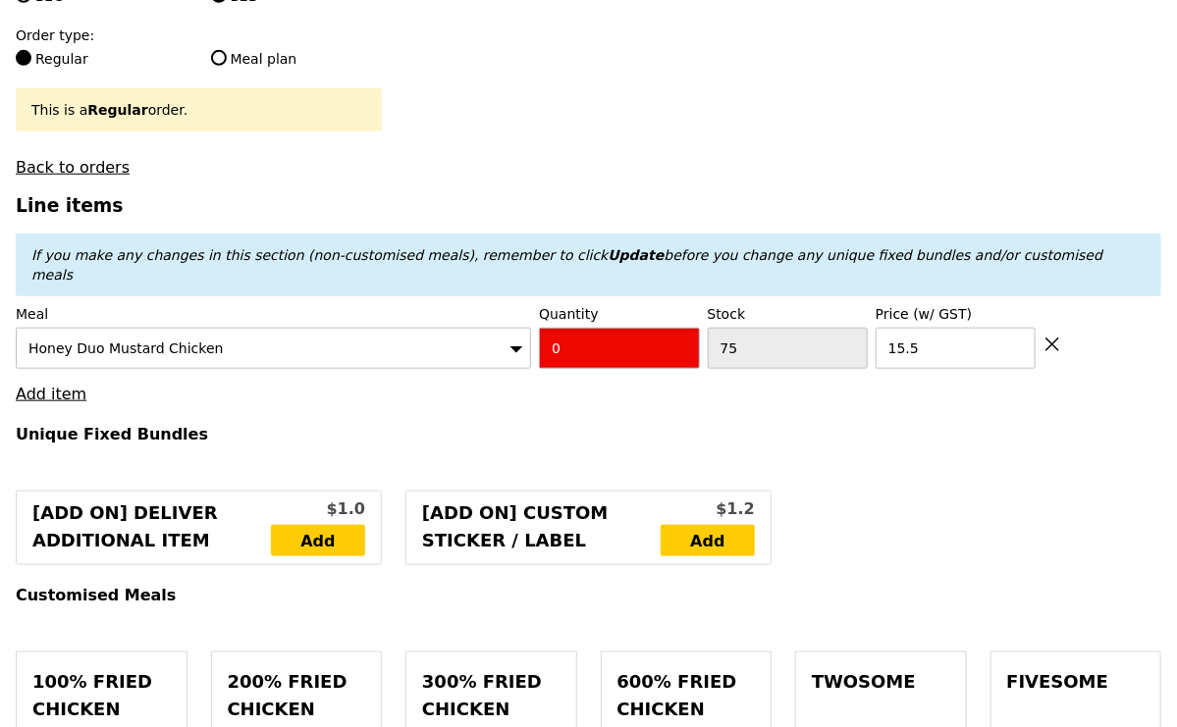
click at [568, 328] on input "0" at bounding box center [619, 348] width 160 height 41
type input "Confirm"
type input "5"
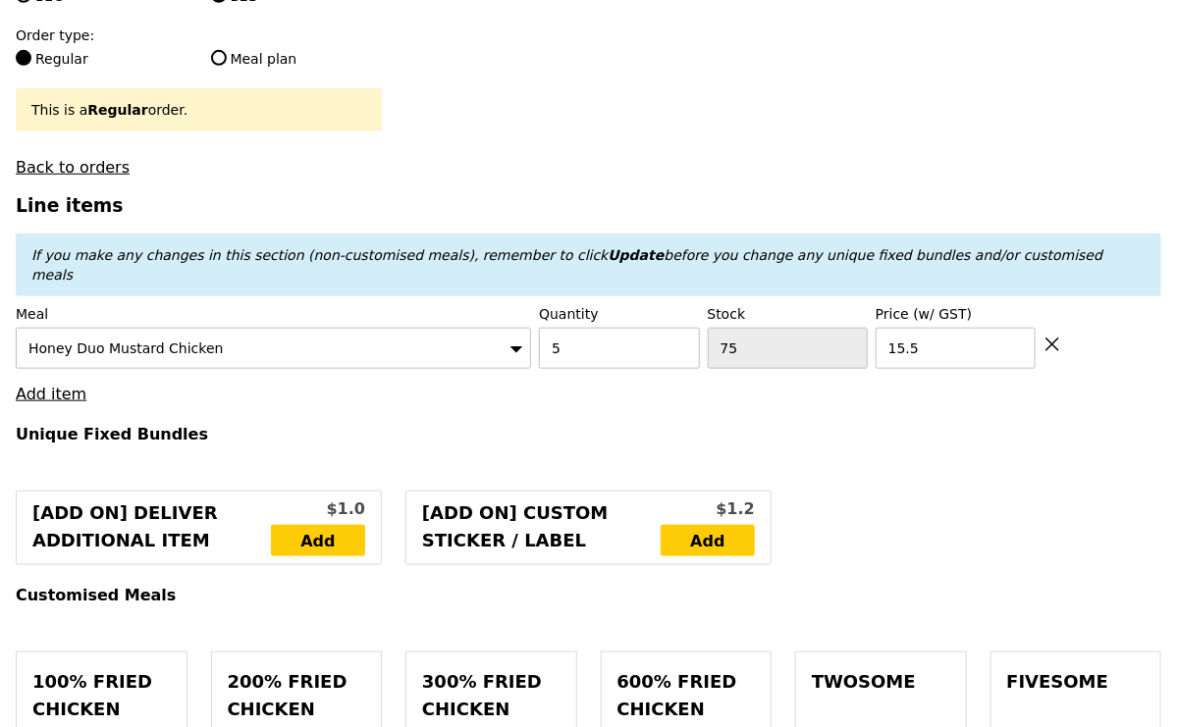
type input "Loading..."
type input "77.50"
type input "Confirm"
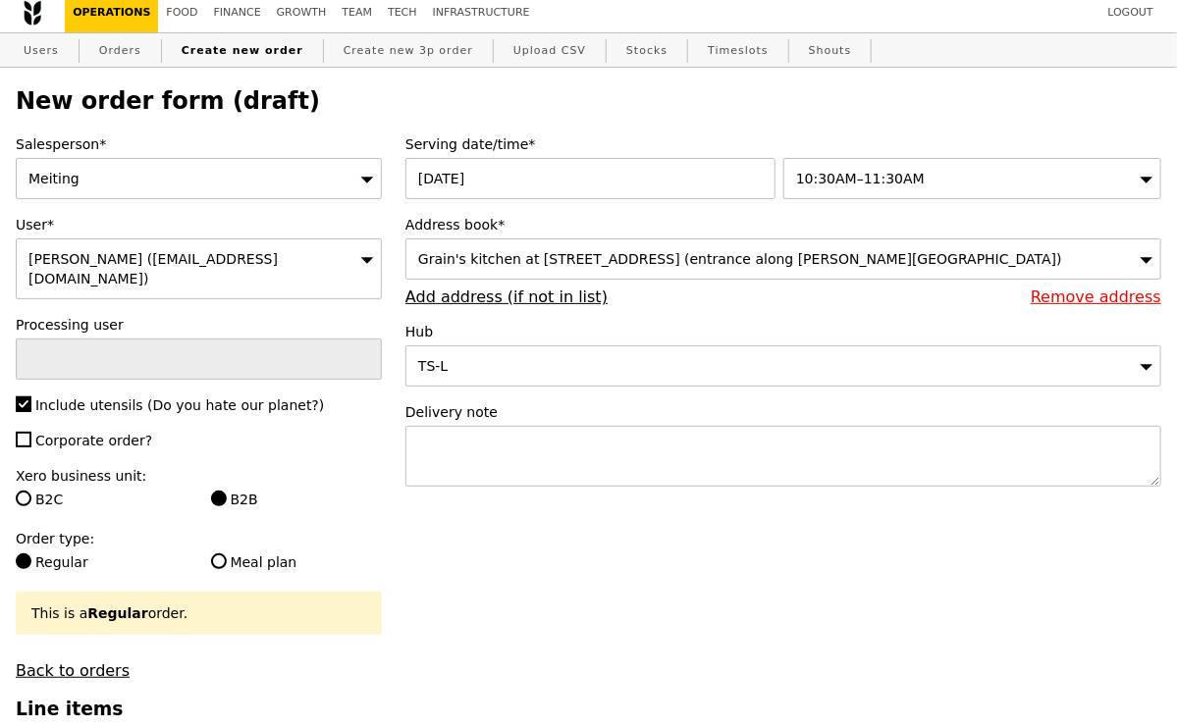
scroll to position [0, 0]
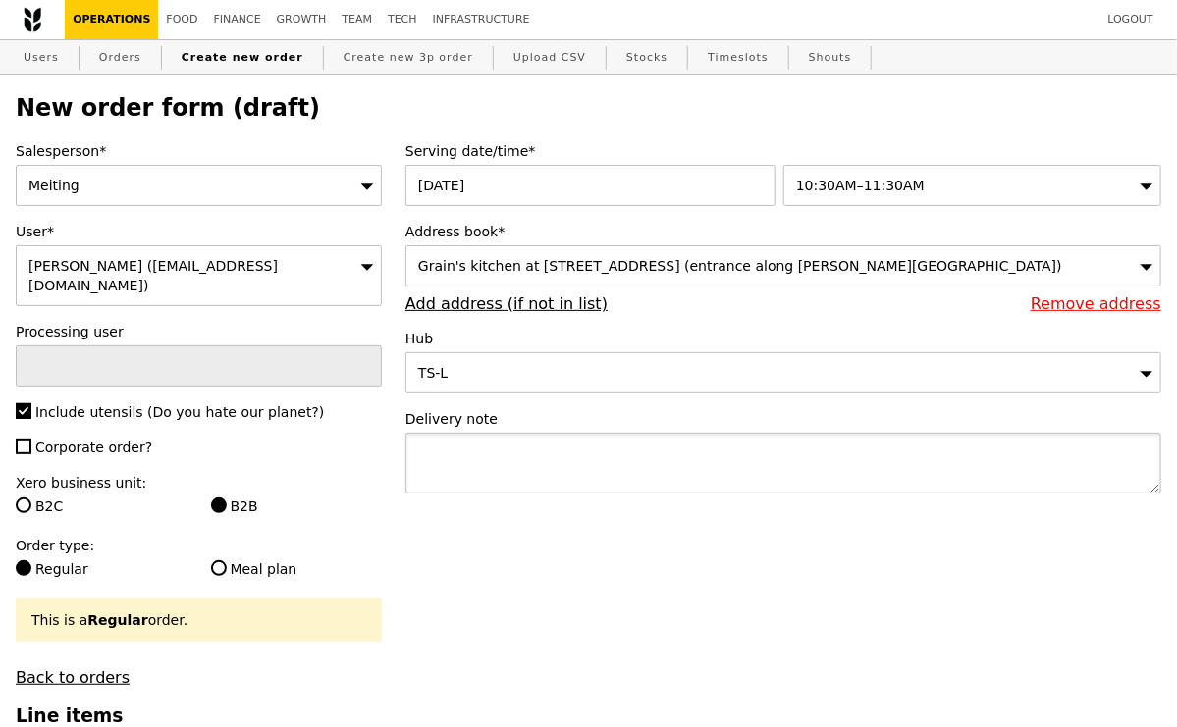
click at [439, 466] on textarea at bounding box center [783, 463] width 756 height 61
paste textarea "P7672"
click at [518, 446] on textarea "Tag along w/ EO P7672" at bounding box center [783, 463] width 756 height 61
type textarea "Tag along w/ EO:P7672"
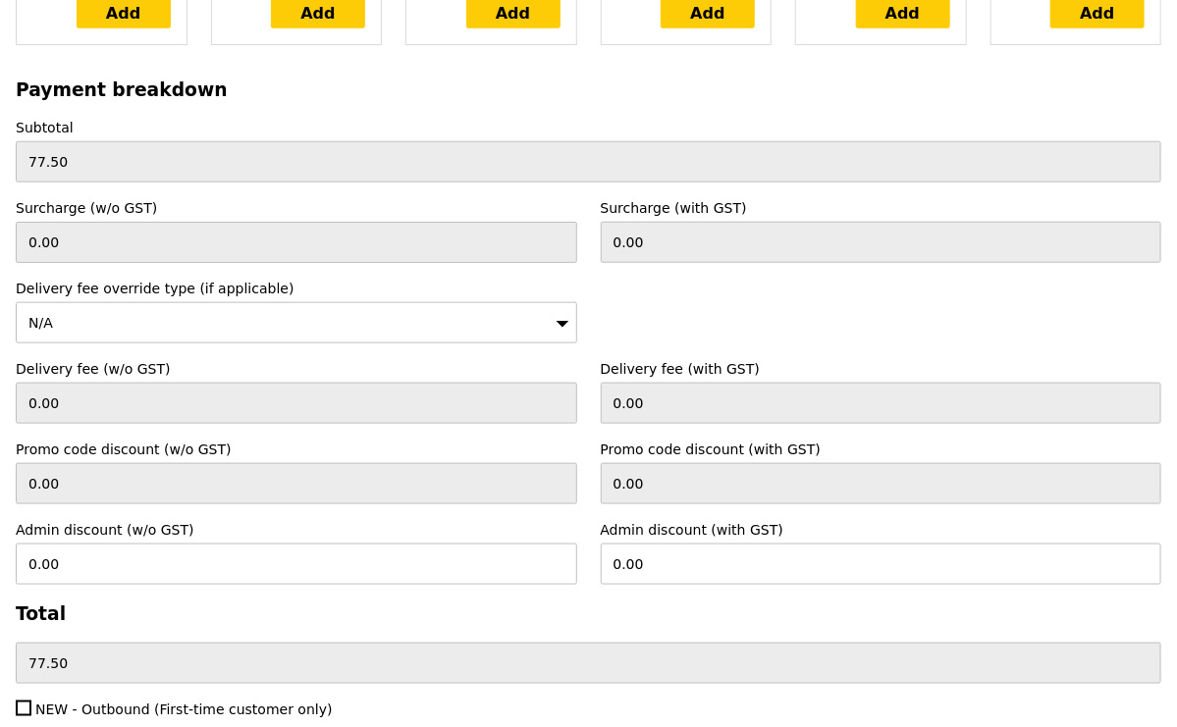
scroll to position [5992, 0]
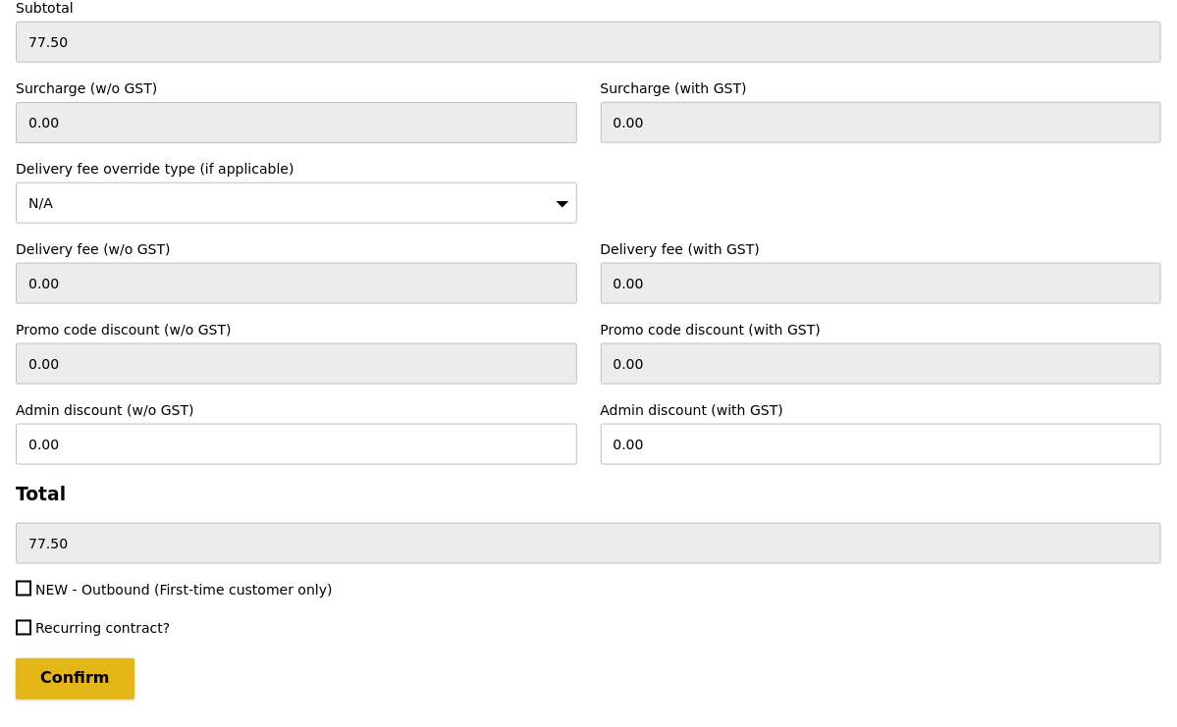
click at [73, 659] on input "Confirm" at bounding box center [75, 679] width 119 height 41
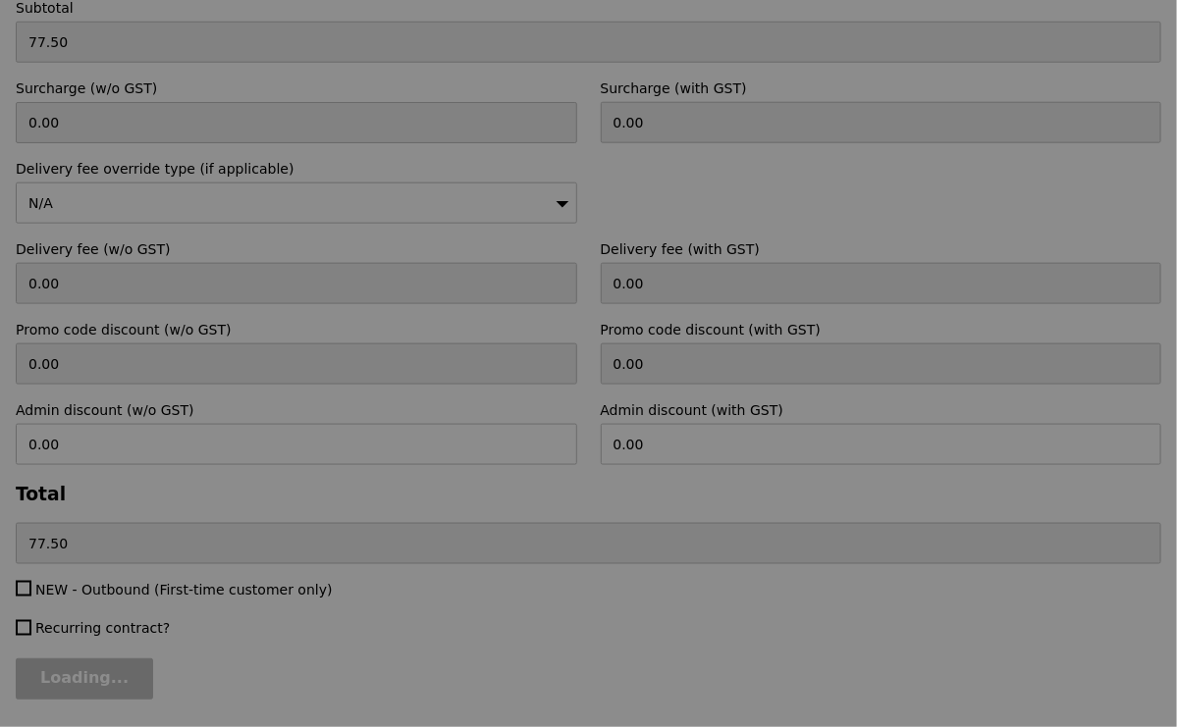
type input "Loading..."
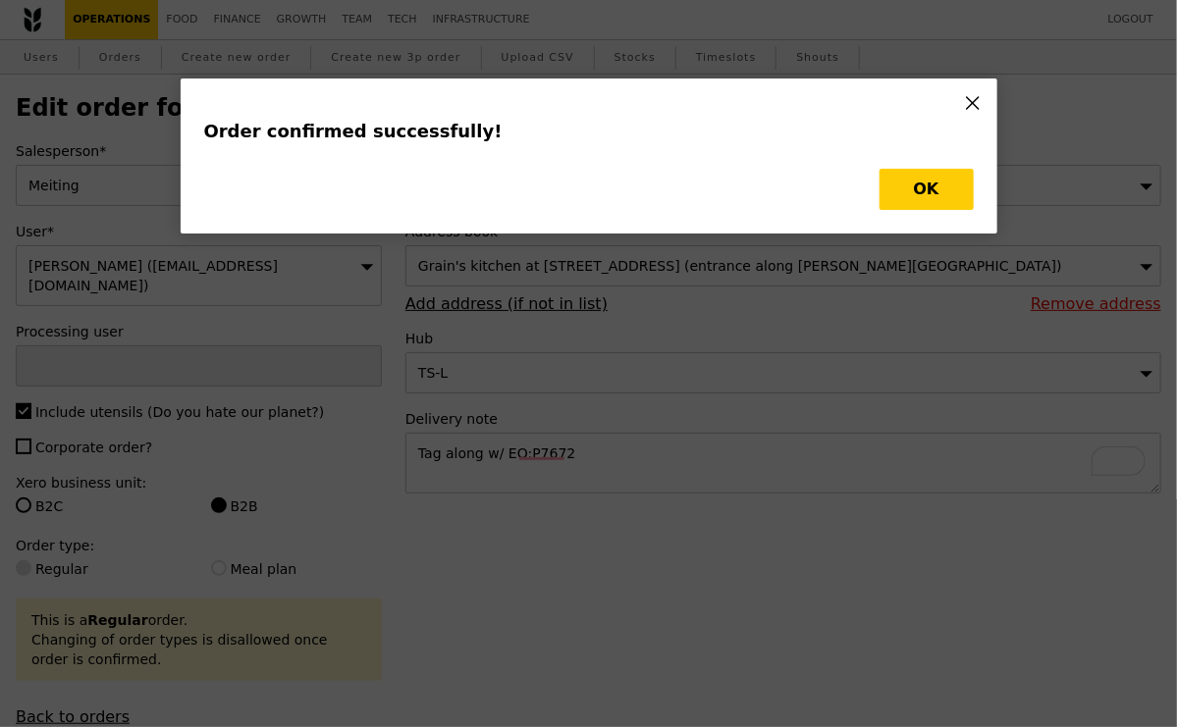
type input "Cha"
type input "Loading..."
type input "15.50"
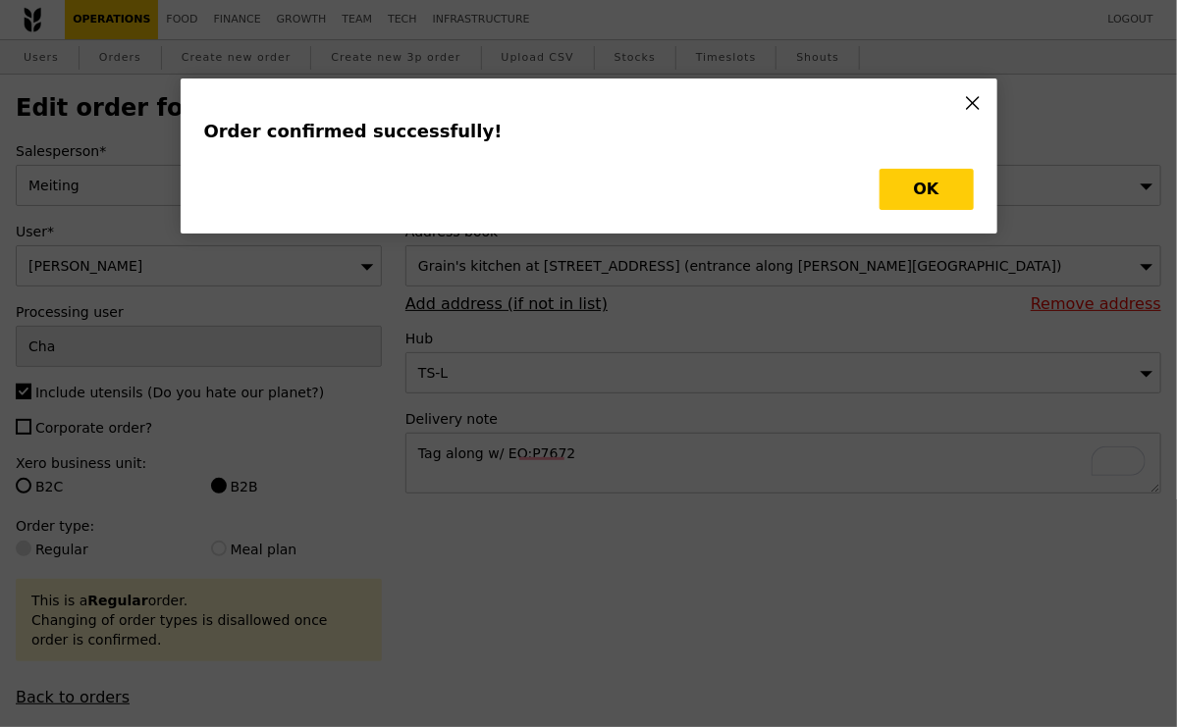
type input "70"
type input "Update"
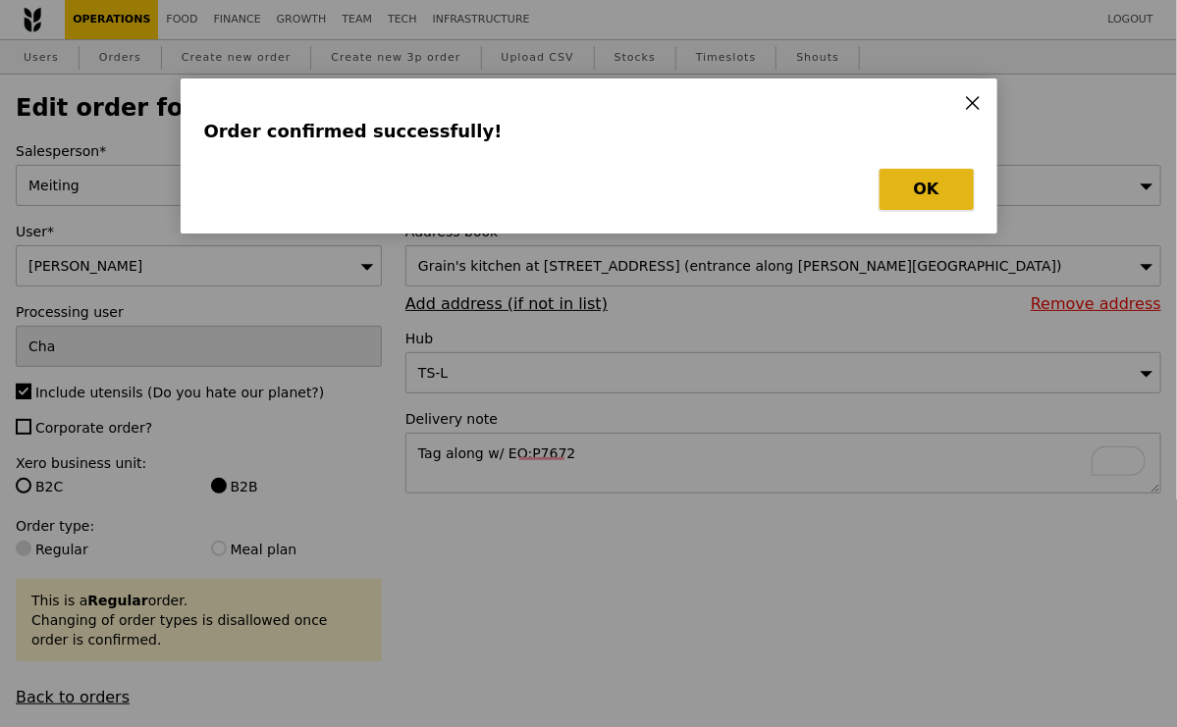
click at [917, 180] on button "OK" at bounding box center [926, 189] width 94 height 41
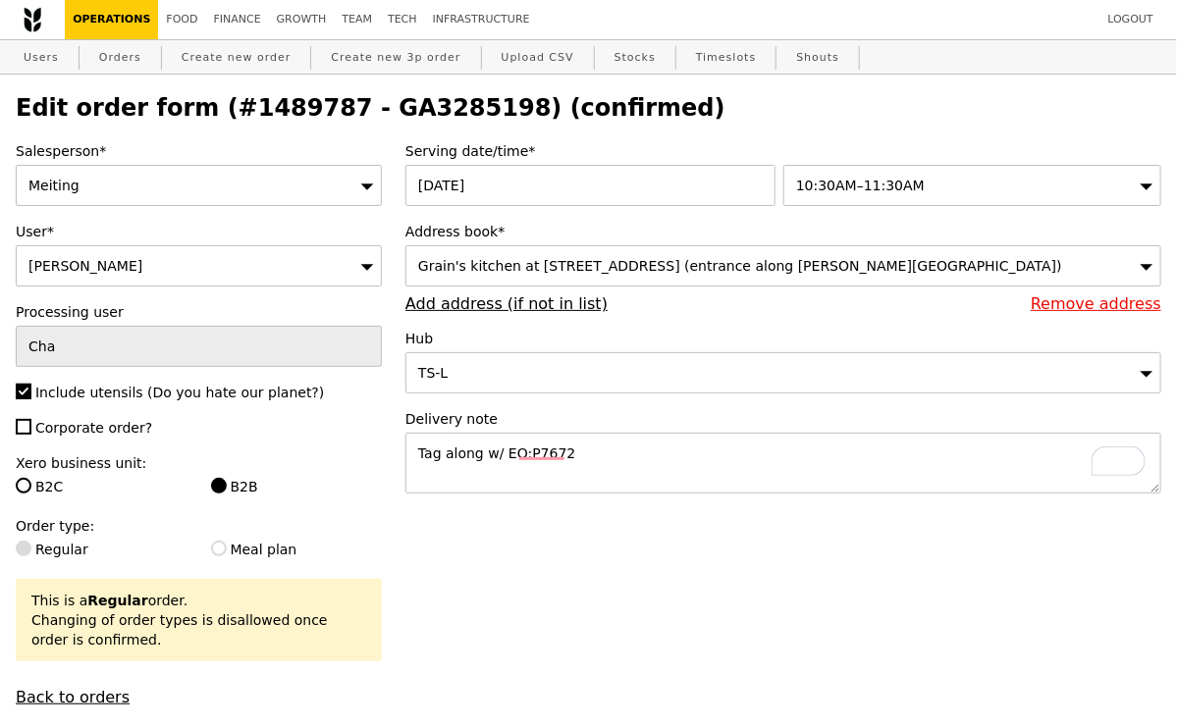
click at [419, 105] on h2 "Edit order form (#1489787 - GA3285198) (confirmed)" at bounding box center [588, 107] width 1145 height 27
copy h2 "GA3285198"
